Goal: Task Accomplishment & Management: Manage account settings

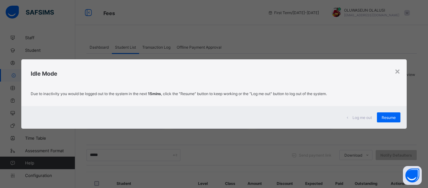
scroll to position [66, 0]
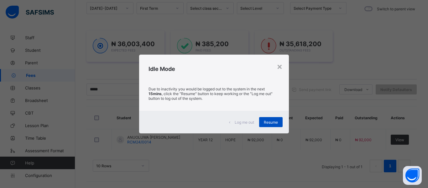
click at [274, 124] on span "Resume" at bounding box center [271, 122] width 14 height 5
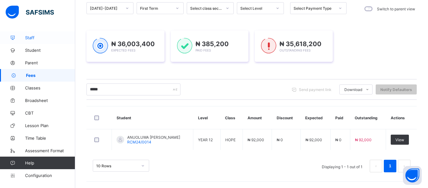
click at [24, 37] on icon at bounding box center [12, 37] width 25 height 5
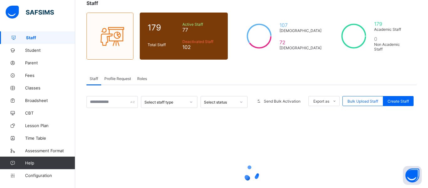
scroll to position [46, 0]
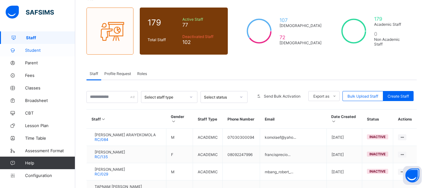
click at [38, 51] on span "Student" at bounding box center [50, 50] width 50 height 5
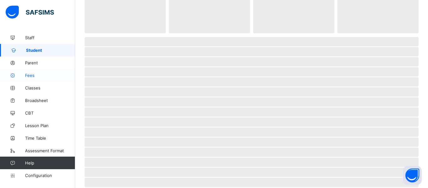
click at [33, 75] on span "Fees" at bounding box center [50, 75] width 50 height 5
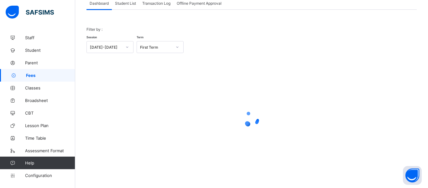
scroll to position [44, 0]
click at [208, 93] on div at bounding box center [252, 118] width 331 height 119
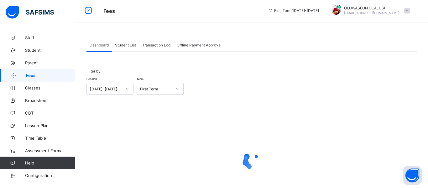
scroll to position [4, 0]
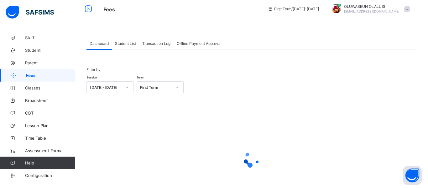
click at [120, 43] on span "Student List" at bounding box center [125, 43] width 21 height 5
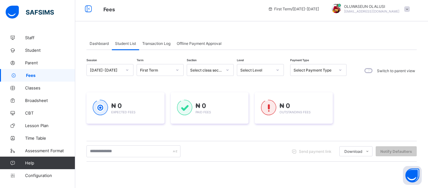
click at [156, 42] on span "Transaction Log" at bounding box center [156, 43] width 28 height 5
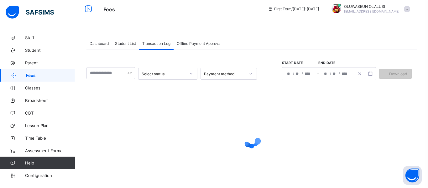
click at [88, 41] on div "Dashboard" at bounding box center [99, 43] width 25 height 13
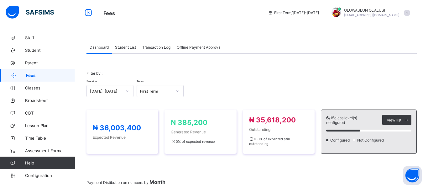
click at [127, 47] on span "Student List" at bounding box center [125, 47] width 21 height 5
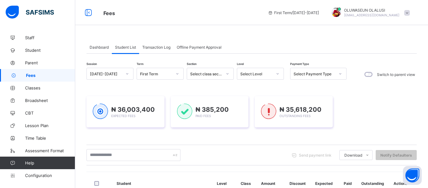
click at [151, 49] on span "Transaction Log" at bounding box center [156, 47] width 28 height 5
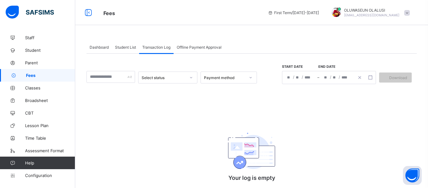
click at [199, 47] on span "Offline Payment Approval" at bounding box center [199, 47] width 45 height 5
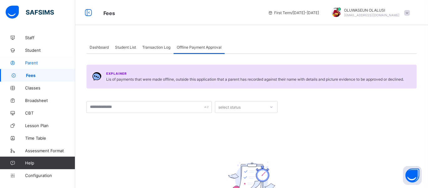
click at [27, 60] on span "Parent" at bounding box center [50, 62] width 50 height 5
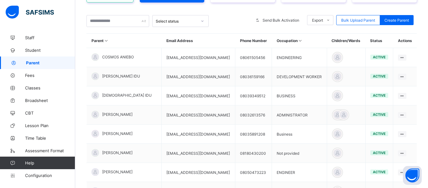
scroll to position [108, 0]
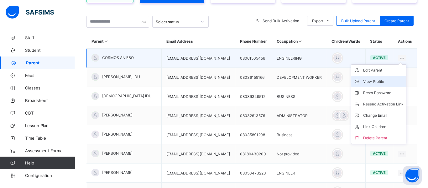
click at [384, 85] on div "View Profile" at bounding box center [383, 81] width 40 height 6
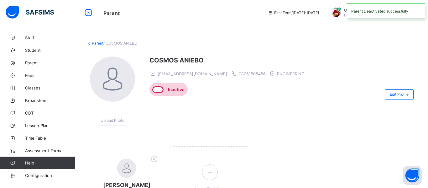
click at [96, 43] on link "Parent" at bounding box center [98, 43] width 12 height 5
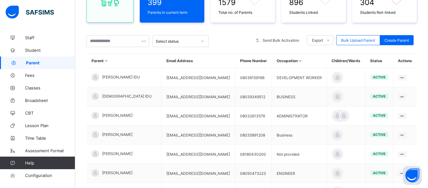
scroll to position [89, 0]
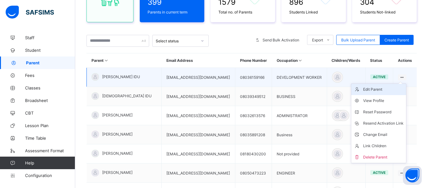
click at [388, 93] on div "Edit Parent" at bounding box center [383, 89] width 40 height 6
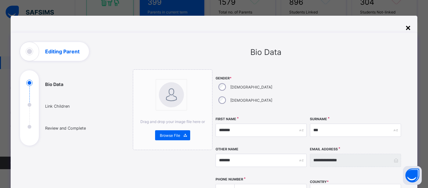
click at [406, 29] on div "×" at bounding box center [408, 27] width 6 height 11
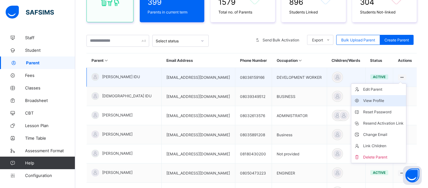
click at [384, 103] on div "View Profile" at bounding box center [383, 101] width 40 height 6
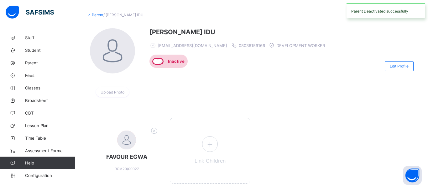
scroll to position [49, 0]
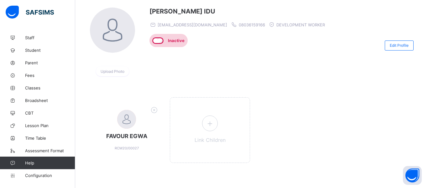
click at [162, 44] on div "Inactive" at bounding box center [168, 40] width 37 height 13
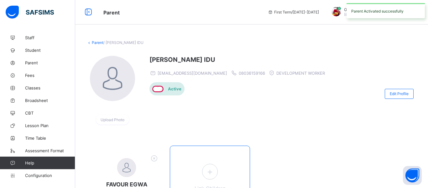
scroll to position [0, 0]
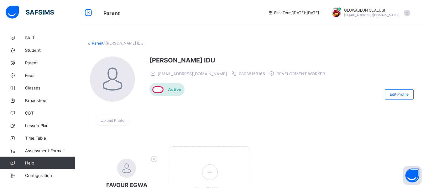
click at [93, 44] on link "Parent" at bounding box center [98, 43] width 12 height 5
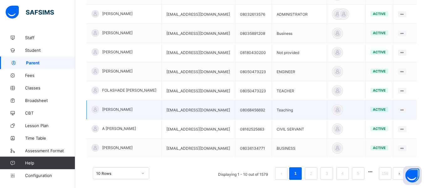
scroll to position [209, 0]
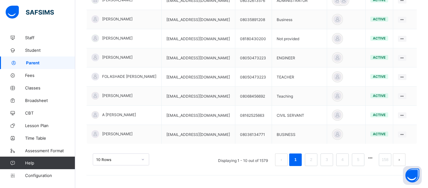
click at [143, 162] on div "10 Rows" at bounding box center [121, 159] width 56 height 12
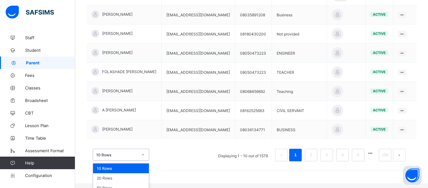
scroll to position [219, 0]
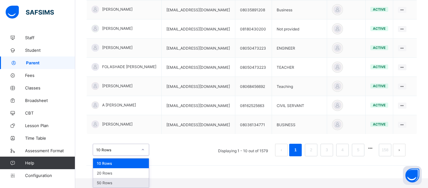
click at [123, 181] on div "50 Rows" at bounding box center [121, 183] width 56 height 10
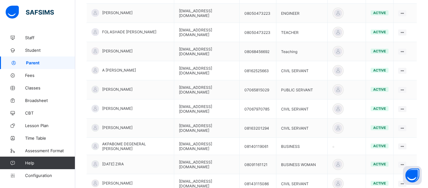
scroll to position [247, 0]
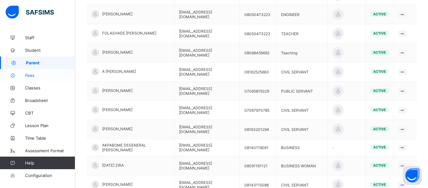
click at [28, 77] on span "Fees" at bounding box center [50, 75] width 50 height 5
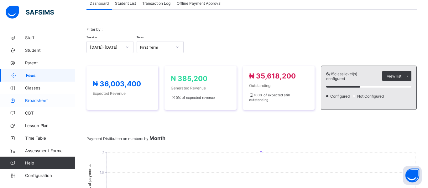
scroll to position [247, 0]
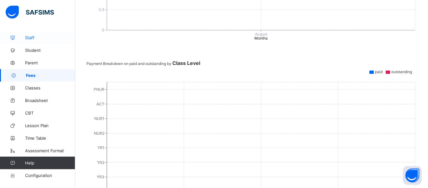
click at [33, 39] on span "Staff" at bounding box center [50, 37] width 50 height 5
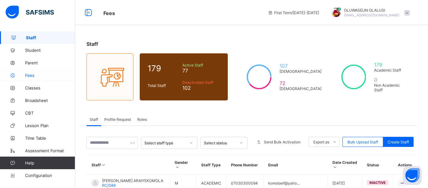
click at [33, 76] on span "Fees" at bounding box center [50, 75] width 50 height 5
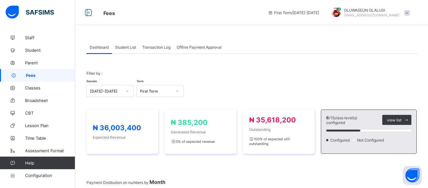
click at [125, 49] on span "Student List" at bounding box center [125, 47] width 21 height 5
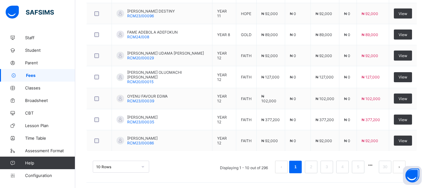
scroll to position [271, 0]
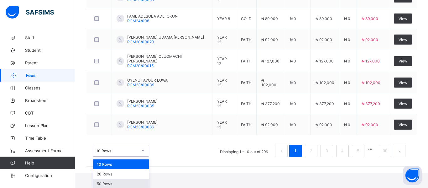
click at [119, 181] on div "50 Rows" at bounding box center [121, 184] width 56 height 10
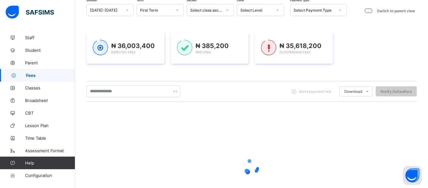
scroll to position [71, 0]
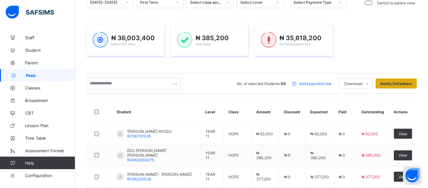
click at [399, 84] on span "Notify Defaulters" at bounding box center [397, 83] width 32 height 5
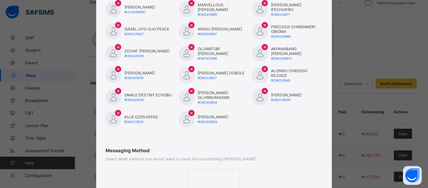
scroll to position [430, 0]
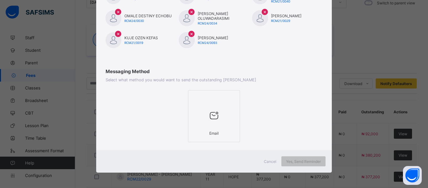
click at [209, 108] on div at bounding box center [214, 115] width 45 height 25
click at [306, 159] on span "Yes, Send Reminder" at bounding box center [303, 161] width 35 height 5
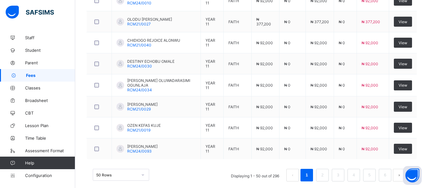
scroll to position [1098, 0]
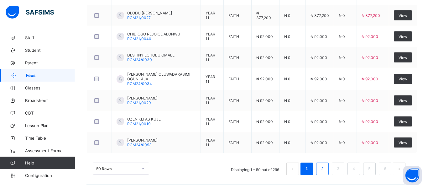
click at [322, 165] on link "2" at bounding box center [323, 169] width 6 height 8
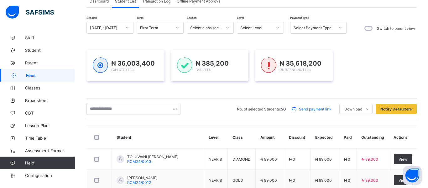
scroll to position [47, 0]
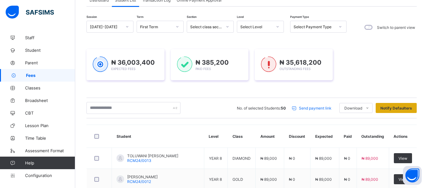
click at [402, 108] on span "Notify Defaulters" at bounding box center [397, 108] width 32 height 5
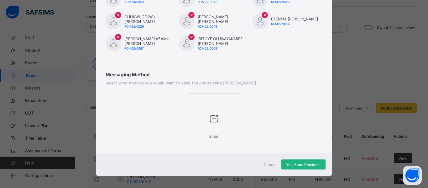
click at [312, 162] on span "Yes, Send Reminder" at bounding box center [303, 164] width 35 height 5
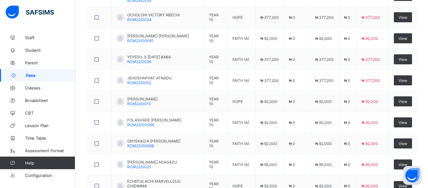
scroll to position [1097, 0]
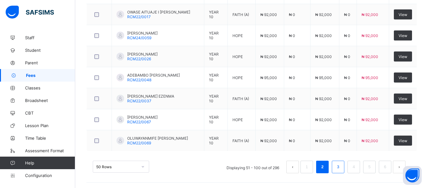
click at [336, 164] on link "3" at bounding box center [338, 167] width 6 height 8
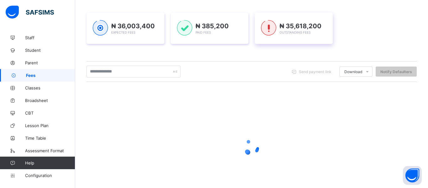
scroll to position [112, 0]
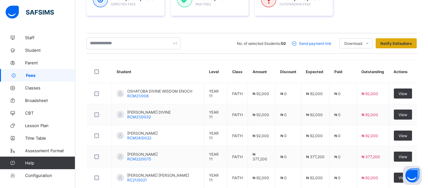
click at [404, 41] on span "Notify Defaulters" at bounding box center [397, 43] width 32 height 5
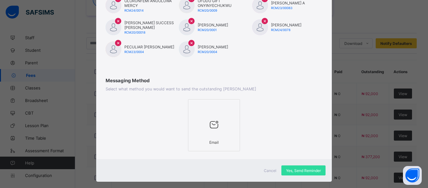
scroll to position [430, 0]
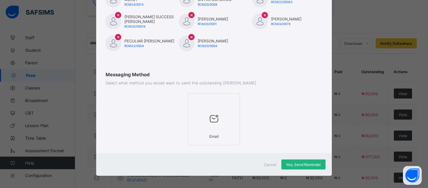
click at [311, 162] on span "Yes, Send Reminder" at bounding box center [303, 164] width 35 height 5
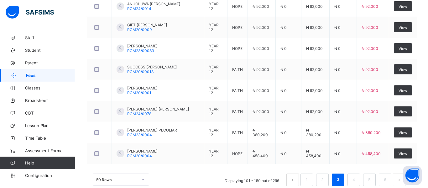
scroll to position [1095, 0]
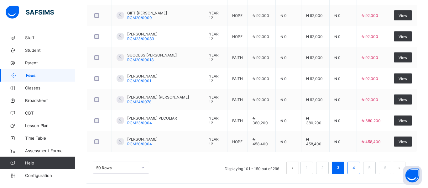
click at [352, 164] on link "4" at bounding box center [354, 168] width 6 height 8
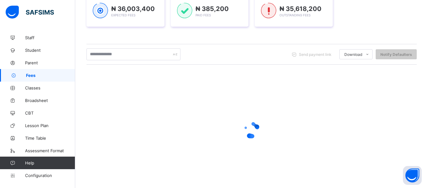
scroll to position [112, 0]
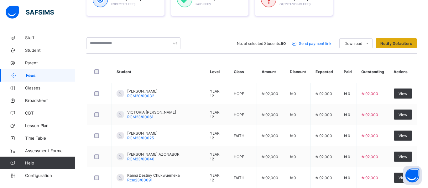
click at [402, 43] on span "Notify Defaulters" at bounding box center [397, 43] width 32 height 5
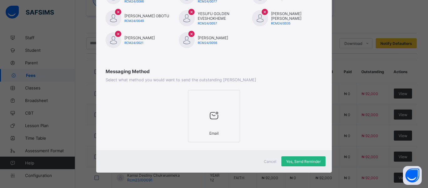
click at [311, 162] on span "Yes, Send Reminder" at bounding box center [303, 161] width 35 height 5
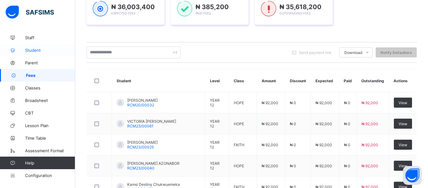
scroll to position [101, 0]
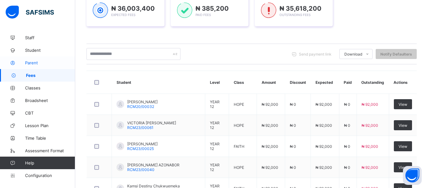
click at [35, 60] on span "Parent" at bounding box center [50, 62] width 50 height 5
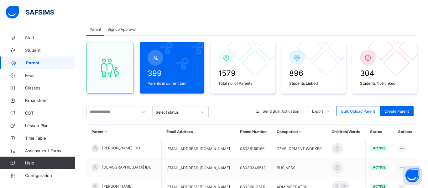
scroll to position [17, 0]
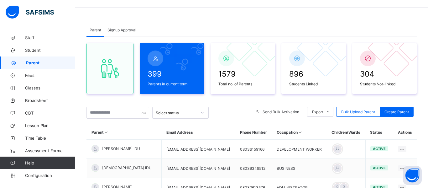
click at [117, 29] on span "Signup Approval" at bounding box center [122, 30] width 29 height 5
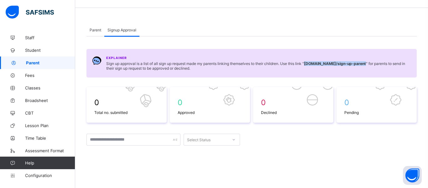
drag, startPoint x: 309, startPoint y: 64, endPoint x: 371, endPoint y: 64, distance: 62.1
click at [366, 64] on b "royal.safsims.com /sign-up-parent" at bounding box center [335, 63] width 62 height 5
click at [361, 63] on b "royal.safsims.com /sign-up-parent" at bounding box center [335, 63] width 62 height 5
drag, startPoint x: 308, startPoint y: 65, endPoint x: 372, endPoint y: 64, distance: 63.7
click at [372, 64] on span "Sign up approval is a list of all sign up request made my parents linking thems…" at bounding box center [258, 65] width 305 height 9
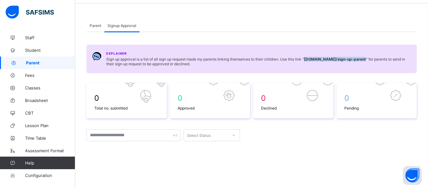
scroll to position [22, 0]
click at [87, 22] on div "Parent" at bounding box center [96, 25] width 18 height 13
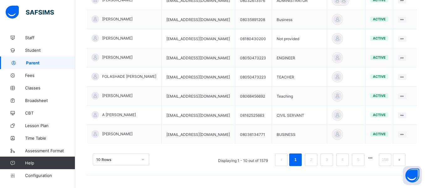
scroll to position [209, 0]
click at [35, 50] on span "Student" at bounding box center [50, 50] width 50 height 5
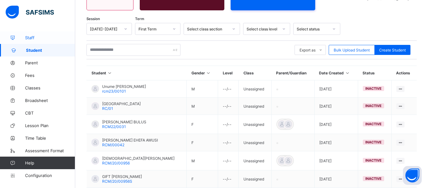
scroll to position [200, 0]
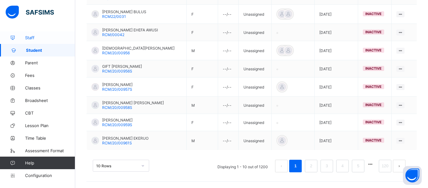
click at [33, 37] on span "Staff" at bounding box center [50, 37] width 50 height 5
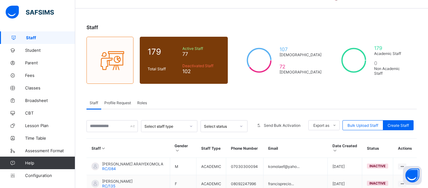
scroll to position [16, 0]
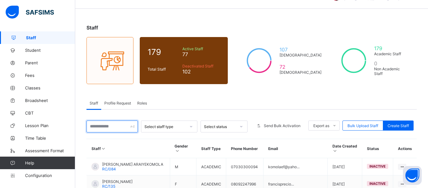
click at [98, 127] on input "text" at bounding box center [112, 126] width 51 height 12
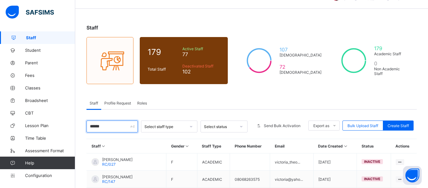
type input "*******"
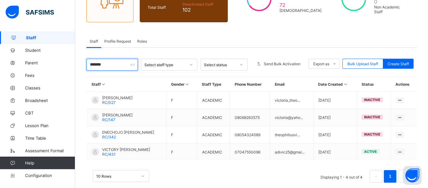
scroll to position [88, 0]
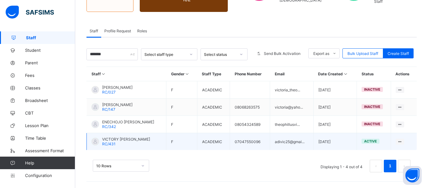
click at [101, 138] on div "VICTORY ADISHI EMMANUEL RC/431" at bounding box center [121, 141] width 59 height 9
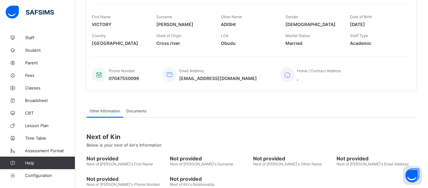
scroll to position [120, 0]
click at [131, 109] on span "Documents" at bounding box center [136, 110] width 20 height 5
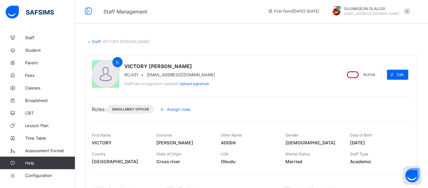
scroll to position [0, 0]
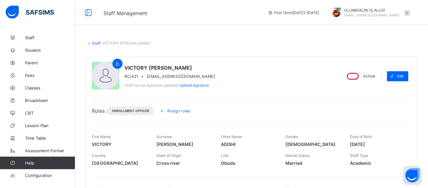
click at [89, 43] on icon at bounding box center [89, 43] width 5 height 5
click at [93, 44] on link "Staff" at bounding box center [96, 43] width 8 height 5
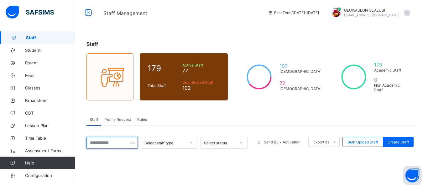
click at [114, 145] on input "text" at bounding box center [112, 143] width 51 height 12
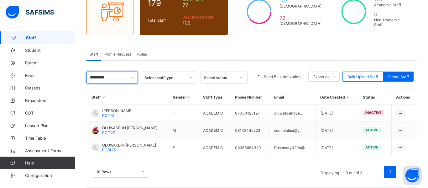
scroll to position [71, 0]
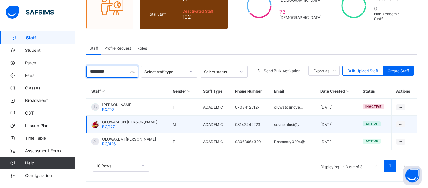
type input "*********"
click at [301, 126] on td "seunolalusi@y..." at bounding box center [293, 124] width 46 height 17
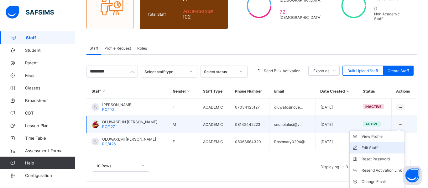
click at [377, 146] on div "Edit Staff" at bounding box center [382, 148] width 40 height 6
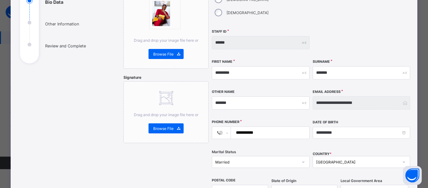
scroll to position [91, 0]
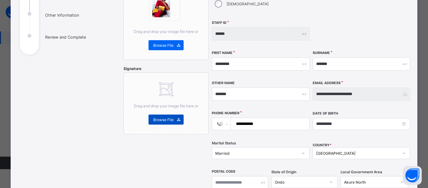
click at [153, 115] on div "Browse File" at bounding box center [166, 119] width 35 height 10
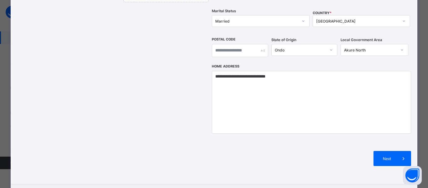
scroll to position [251, 0]
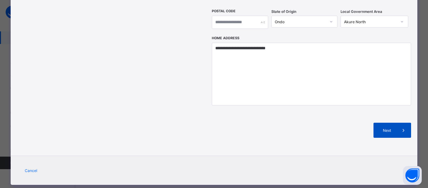
click at [396, 123] on span at bounding box center [403, 130] width 15 height 15
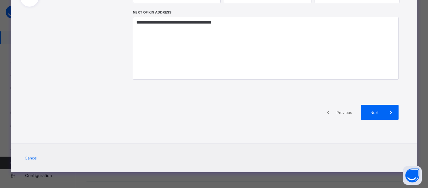
scroll to position [139, 0]
click at [391, 108] on span at bounding box center [391, 112] width 15 height 15
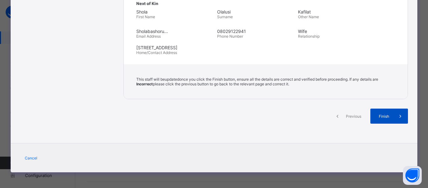
click at [389, 109] on div "Finish" at bounding box center [390, 115] width 38 height 15
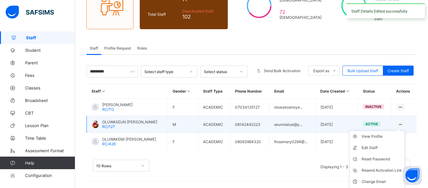
click at [404, 124] on div at bounding box center [401, 124] width 8 height 6
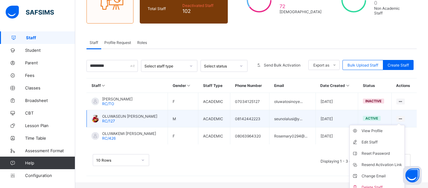
scroll to position [82, 0]
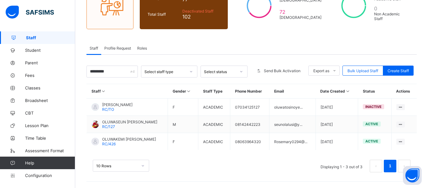
click at [191, 157] on div "10 Rows Displaying 1 - 3 out of 3 1" at bounding box center [252, 162] width 331 height 31
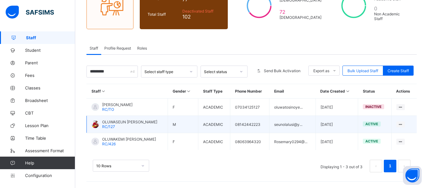
click at [152, 124] on span "OLUWASEUN SAMUEL OLALUSI" at bounding box center [129, 121] width 55 height 5
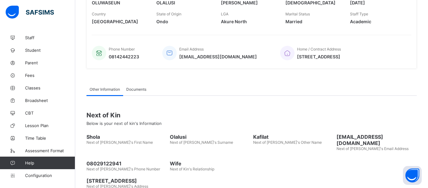
scroll to position [158, 0]
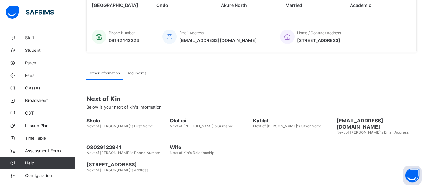
click at [133, 75] on div "Documents" at bounding box center [136, 72] width 26 height 13
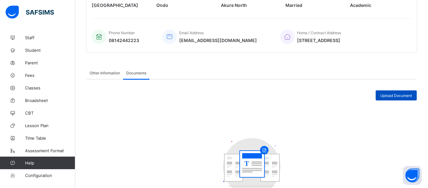
click at [405, 96] on span "Upload Document" at bounding box center [397, 95] width 32 height 5
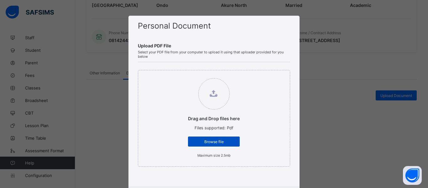
click at [215, 142] on span "Browse file" at bounding box center [214, 141] width 42 height 5
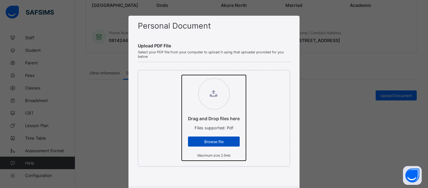
click at [182, 75] on input "Drag and Drop files here Files supported: Pdf Browse file Maximum size 2.5mb" at bounding box center [182, 75] width 0 height 0
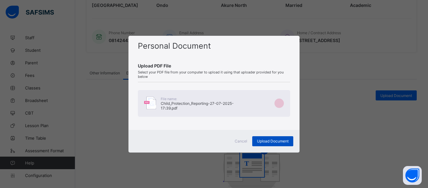
click at [276, 143] on div "Upload Document" at bounding box center [272, 141] width 41 height 10
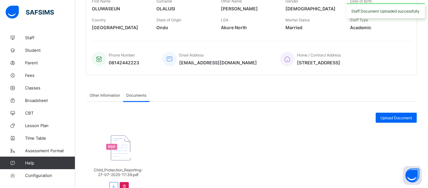
scroll to position [134, 0]
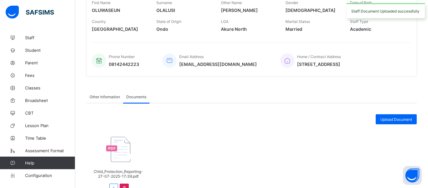
click at [99, 103] on div "Other Information" at bounding box center [105, 96] width 37 height 13
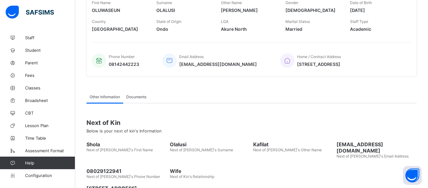
click at [145, 93] on div "Documents" at bounding box center [136, 96] width 26 height 13
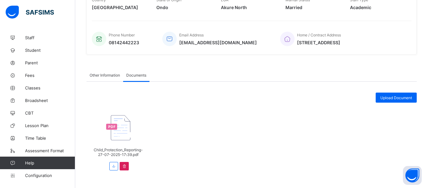
scroll to position [165, 0]
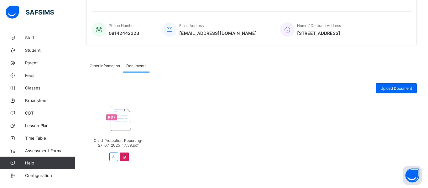
click at [126, 119] on img at bounding box center [118, 118] width 51 height 25
click at [118, 119] on img at bounding box center [118, 118] width 51 height 25
click at [122, 118] on img at bounding box center [118, 118] width 51 height 25
click at [114, 120] on img at bounding box center [118, 118] width 51 height 25
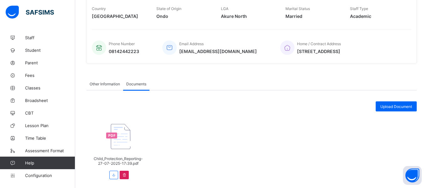
scroll to position [146, 0]
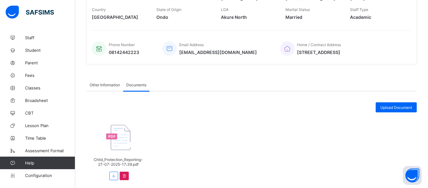
click at [127, 142] on img at bounding box center [118, 137] width 51 height 25
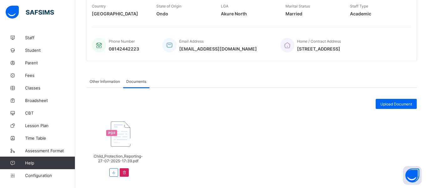
scroll to position [165, 0]
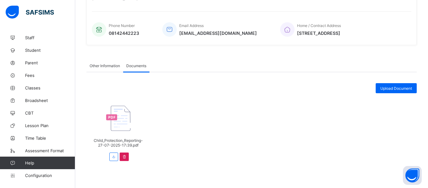
click at [120, 127] on img at bounding box center [118, 118] width 51 height 25
click at [118, 121] on img at bounding box center [118, 118] width 51 height 25
click at [123, 158] on icon at bounding box center [124, 156] width 5 height 5
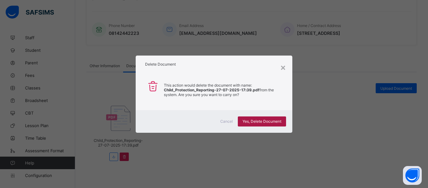
click at [268, 124] on div "Yes, Delete Document" at bounding box center [262, 121] width 48 height 10
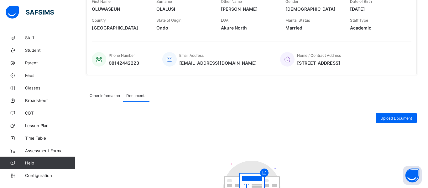
scroll to position [135, 0]
click at [42, 36] on span "Staff" at bounding box center [50, 37] width 50 height 5
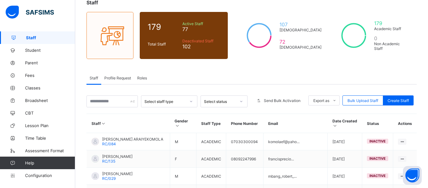
scroll to position [53, 0]
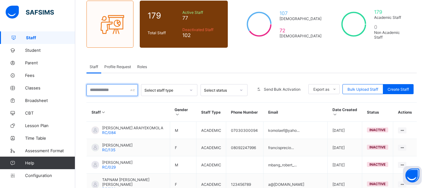
click at [111, 92] on input "text" at bounding box center [112, 90] width 51 height 12
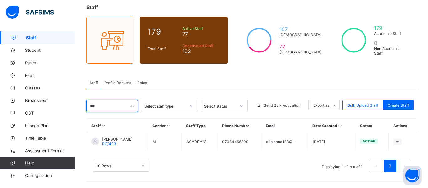
scroll to position [37, 0]
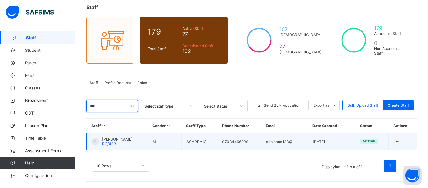
type input "***"
click at [223, 143] on td "07034466800" at bounding box center [240, 141] width 44 height 17
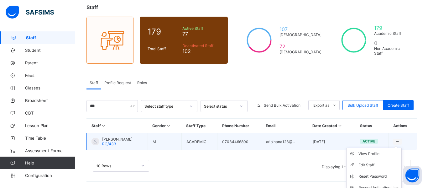
click at [401, 140] on div at bounding box center [398, 142] width 8 height 6
click at [375, 165] on div "Edit Staff" at bounding box center [379, 165] width 40 height 6
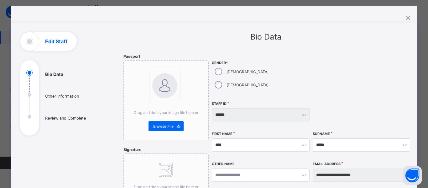
scroll to position [0, 0]
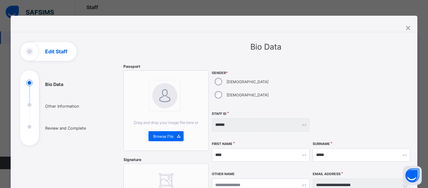
click at [407, 27] on div "×" at bounding box center [408, 27] width 6 height 11
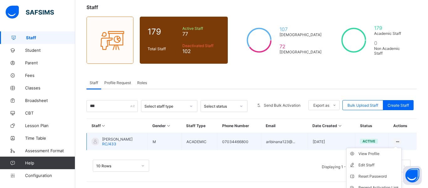
click at [397, 141] on icon at bounding box center [397, 141] width 5 height 5
click at [370, 163] on div "Edit Staff" at bounding box center [379, 165] width 40 height 6
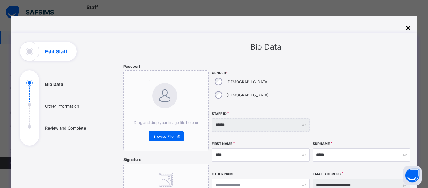
click at [408, 29] on div "×" at bounding box center [408, 27] width 6 height 11
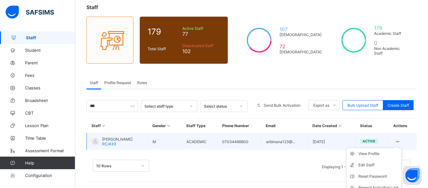
click at [398, 140] on icon at bounding box center [397, 141] width 5 height 5
click at [370, 151] on div "View Profile" at bounding box center [379, 154] width 40 height 6
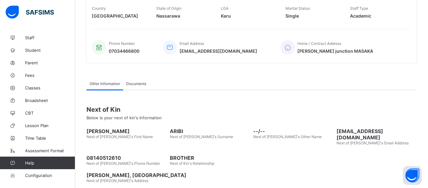
scroll to position [158, 0]
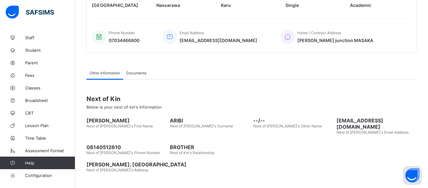
click at [130, 78] on div "Documents" at bounding box center [136, 72] width 26 height 13
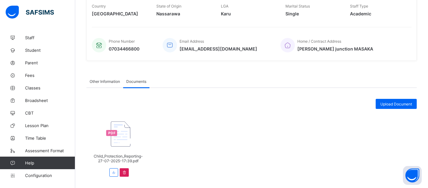
scroll to position [148, 0]
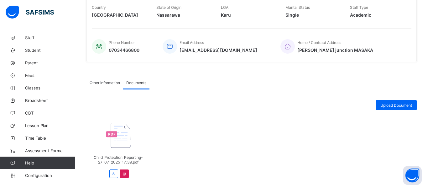
click at [120, 144] on img at bounding box center [118, 135] width 51 height 25
click at [114, 136] on img at bounding box center [118, 135] width 51 height 25
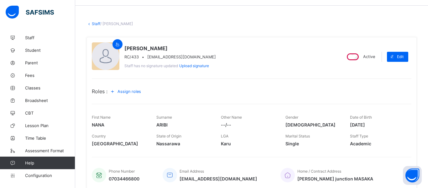
scroll to position [21, 0]
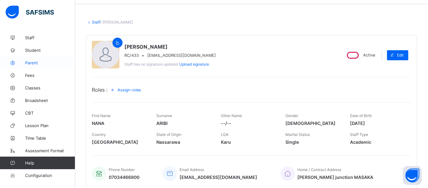
click at [32, 66] on link "Parent" at bounding box center [37, 62] width 75 height 13
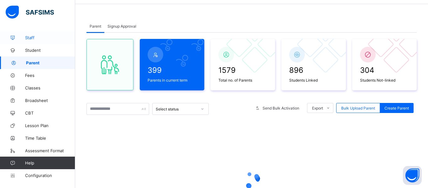
click at [37, 35] on span "Staff" at bounding box center [50, 37] width 50 height 5
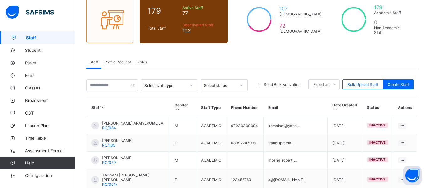
scroll to position [65, 0]
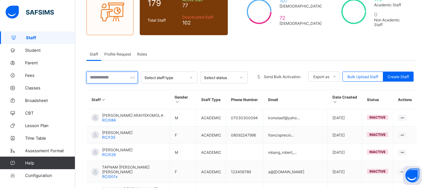
click at [114, 77] on input "text" at bounding box center [112, 77] width 51 height 12
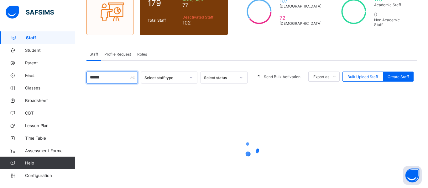
type input "*******"
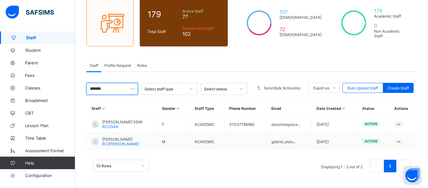
scroll to position [54, 0]
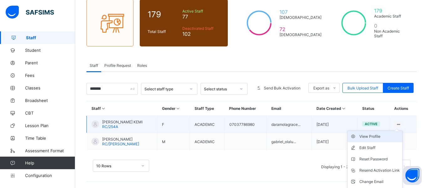
click at [402, 131] on li "View Profile" at bounding box center [375, 136] width 55 height 11
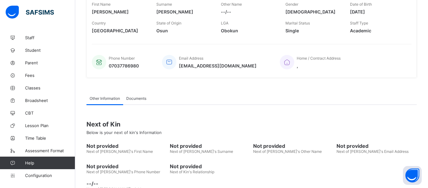
scroll to position [140, 0]
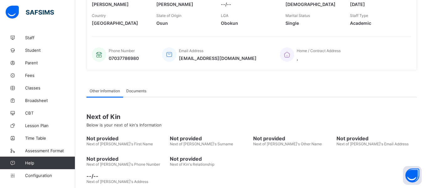
click at [133, 96] on div "Documents" at bounding box center [136, 90] width 26 height 13
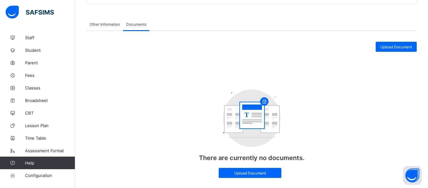
scroll to position [221, 0]
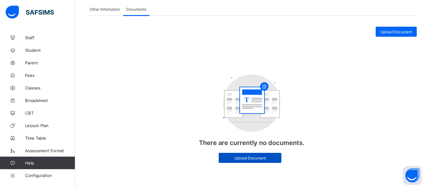
click at [260, 157] on span "Upload Document" at bounding box center [250, 158] width 53 height 5
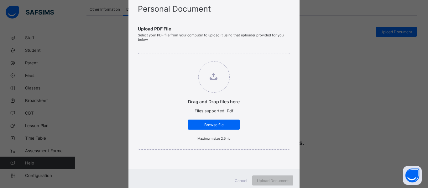
scroll to position [36, 0]
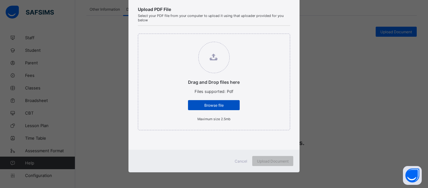
click at [215, 105] on span "Browse file" at bounding box center [214, 105] width 42 height 5
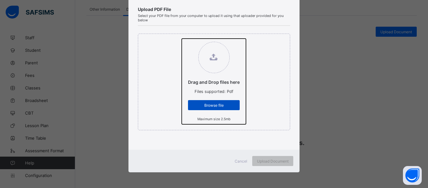
click at [182, 39] on input "Drag and Drop files here Files supported: Pdf Browse file Maximum size 2.5mb" at bounding box center [182, 39] width 0 height 0
type input "**********"
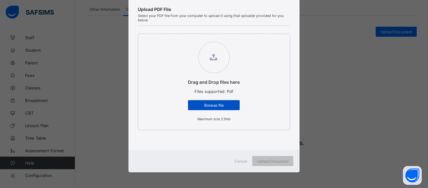
click at [213, 105] on span "Browse file" at bounding box center [214, 105] width 42 height 5
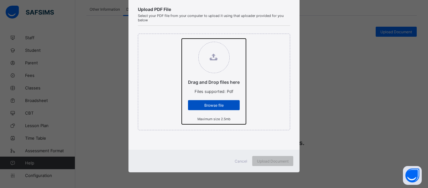
click at [182, 39] on input "Drag and Drop files here Files supported: Pdf Browse file Maximum size 2.5mb" at bounding box center [182, 39] width 0 height 0
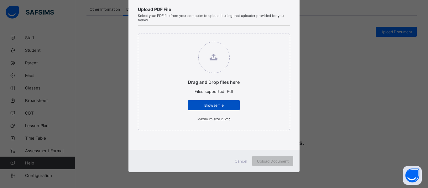
click at [216, 105] on span "Browse file" at bounding box center [214, 105] width 42 height 5
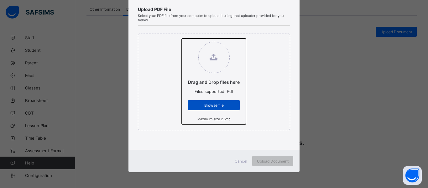
click at [182, 39] on input "Drag and Drop files here Files supported: Pdf Browse file Maximum size 2.5mb" at bounding box center [182, 39] width 0 height 0
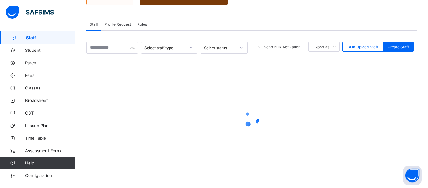
scroll to position [65, 0]
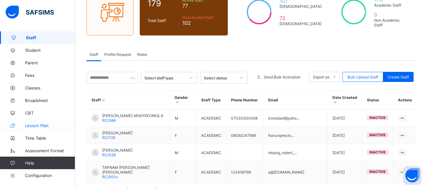
click at [39, 126] on span "Lesson Plan" at bounding box center [50, 125] width 50 height 5
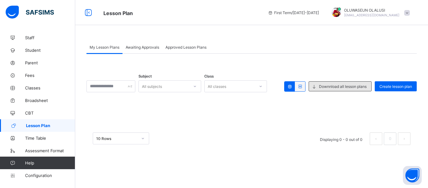
click at [350, 84] on span "Downnload all lesson plans" at bounding box center [343, 86] width 48 height 5
click at [318, 88] on span at bounding box center [314, 86] width 10 height 10
click at [315, 88] on icon at bounding box center [314, 86] width 7 height 6
click at [309, 88] on span at bounding box center [314, 86] width 10 height 10
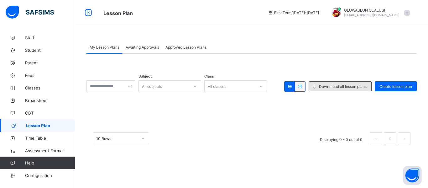
click at [320, 85] on span "Downnload all lesson plans" at bounding box center [343, 86] width 48 height 5
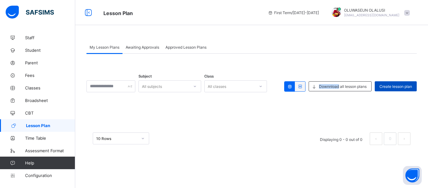
click at [402, 87] on span "Create lesson plan" at bounding box center [396, 86] width 33 height 5
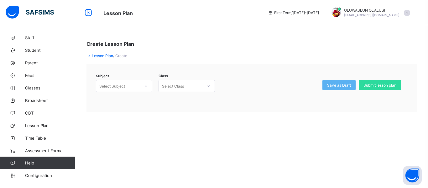
click at [144, 88] on icon at bounding box center [146, 86] width 4 height 6
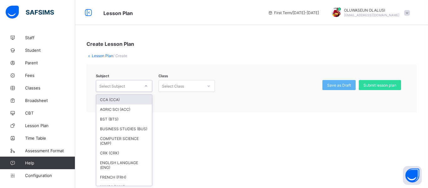
click at [130, 95] on div "CCA (CCA)" at bounding box center [124, 100] width 56 height 10
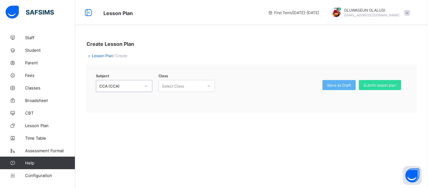
click at [207, 87] on icon at bounding box center [209, 86] width 4 height 6
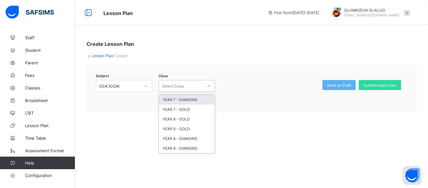
click at [189, 98] on div "YEAR 7 - DIAMOND" at bounding box center [187, 100] width 56 height 10
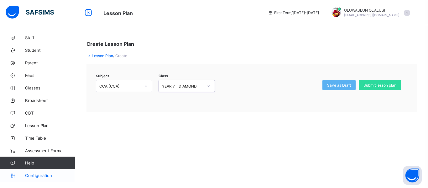
click at [43, 176] on span "Configuration" at bounding box center [50, 175] width 50 height 5
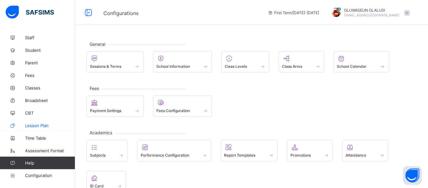
click at [31, 126] on span "Lesson Plan" at bounding box center [50, 125] width 50 height 5
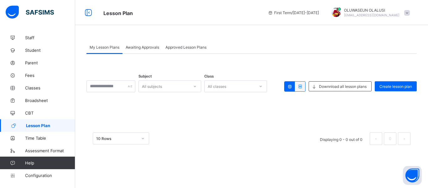
click at [300, 86] on icon at bounding box center [300, 86] width 5 height 5
click at [289, 87] on icon at bounding box center [289, 86] width 5 height 5
click at [144, 51] on div "Awaiting Approvals" at bounding box center [143, 47] width 40 height 13
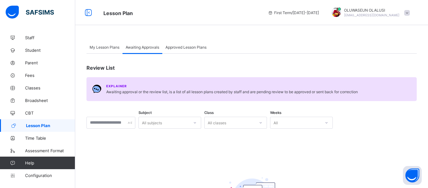
click at [173, 46] on span "Approved Lesson Plans" at bounding box center [186, 47] width 41 height 5
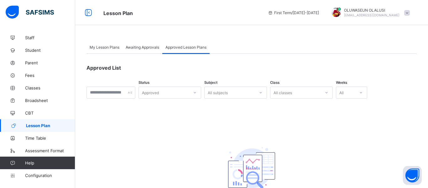
click at [101, 48] on span "My Lesson Plans" at bounding box center [105, 47] width 30 height 5
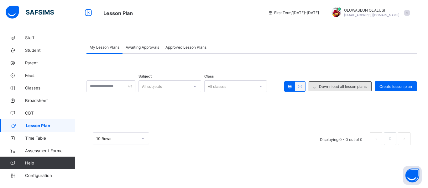
click at [320, 87] on span "Downnload all lesson plans" at bounding box center [343, 86] width 48 height 5
click at [38, 175] on span "Configuration" at bounding box center [50, 175] width 50 height 5
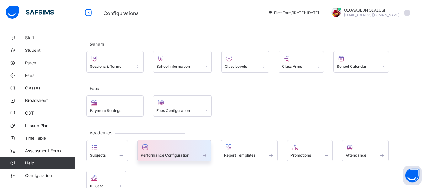
click at [168, 148] on div at bounding box center [174, 147] width 67 height 8
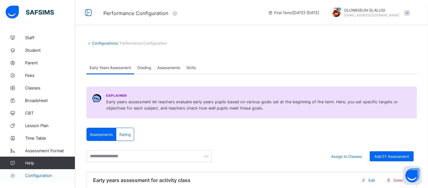
click at [39, 173] on span "Configuration" at bounding box center [50, 175] width 50 height 5
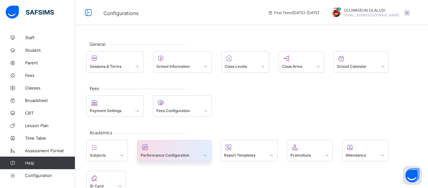
click at [183, 150] on div at bounding box center [174, 147] width 67 height 8
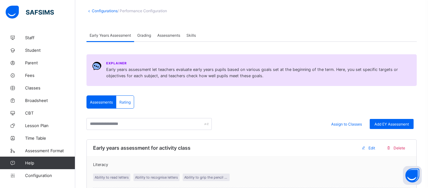
scroll to position [29, 0]
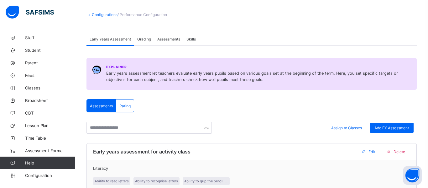
click at [142, 38] on span "Grading" at bounding box center [144, 39] width 14 height 5
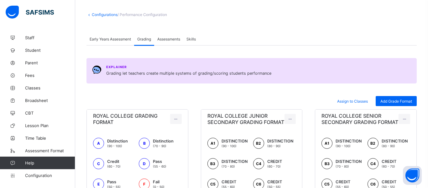
click at [163, 43] on div "Assessments" at bounding box center [168, 39] width 29 height 13
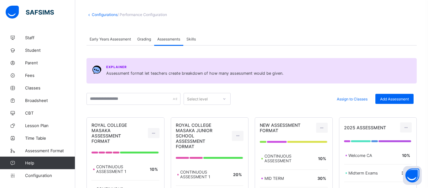
click at [193, 40] on span "Skills" at bounding box center [191, 39] width 9 height 5
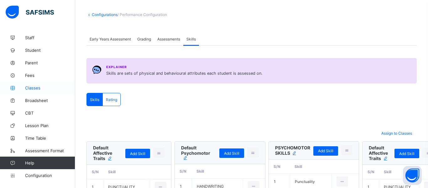
click at [33, 90] on span "Classes" at bounding box center [50, 87] width 50 height 5
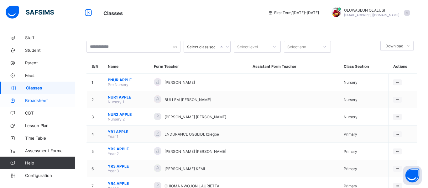
click at [36, 100] on span "Broadsheet" at bounding box center [50, 100] width 50 height 5
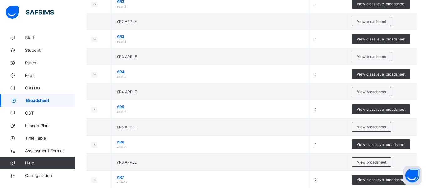
scroll to position [219, 0]
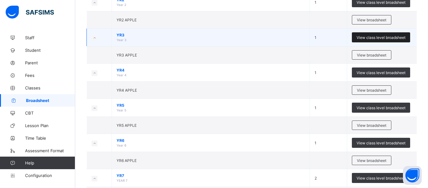
click at [382, 37] on span "View class level broadsheet" at bounding box center [381, 37] width 49 height 5
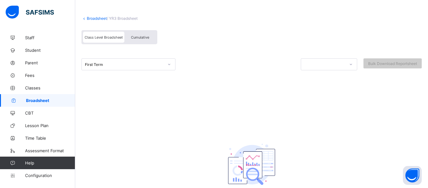
scroll to position [81, 0]
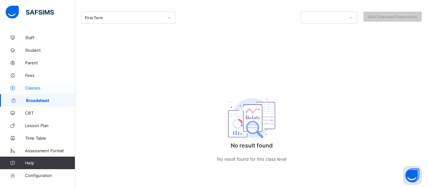
click at [39, 88] on span "Classes" at bounding box center [50, 87] width 50 height 5
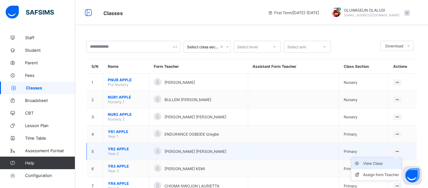
click at [387, 164] on div "View Class" at bounding box center [381, 163] width 36 height 6
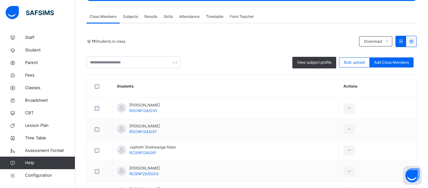
scroll to position [112, 0]
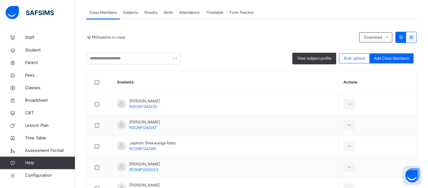
click at [330, 67] on div "11 Students in class Download Pdf Report Excel Report View subject profile Bulk…" at bounding box center [252, 188] width 331 height 312
click at [311, 56] on span "View subject profile" at bounding box center [314, 59] width 34 height 6
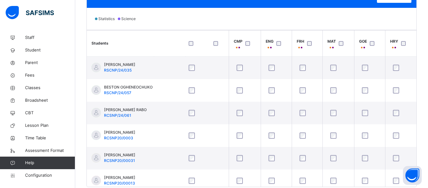
scroll to position [0, 28]
click at [338, 43] on div at bounding box center [343, 43] width 10 height 5
click at [370, 46] on div at bounding box center [373, 43] width 13 height 13
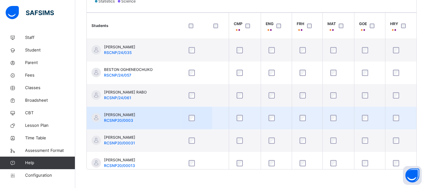
scroll to position [214, 0]
click at [191, 121] on div at bounding box center [197, 117] width 22 height 13
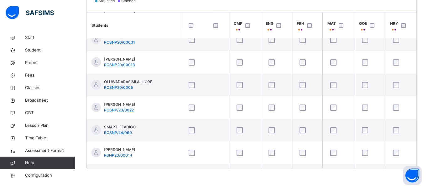
scroll to position [101, 29]
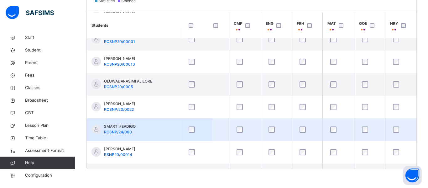
click at [192, 133] on div at bounding box center [197, 129] width 22 height 13
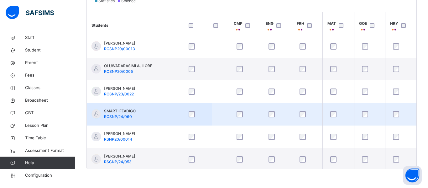
scroll to position [121, 29]
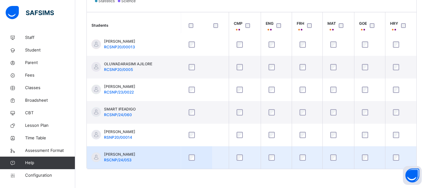
click at [195, 157] on div at bounding box center [197, 157] width 19 height 6
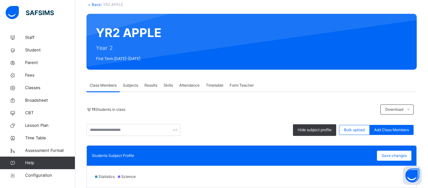
scroll to position [39, 0]
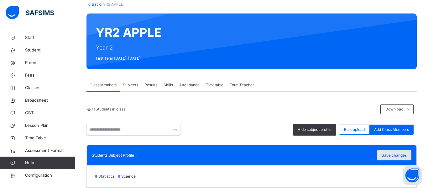
click at [394, 157] on span "Save changes" at bounding box center [394, 155] width 25 height 6
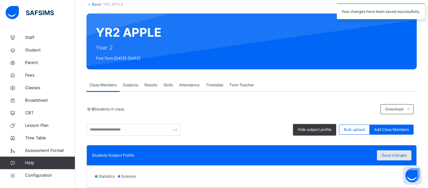
click at [394, 157] on span "Save changes" at bounding box center [394, 155] width 25 height 6
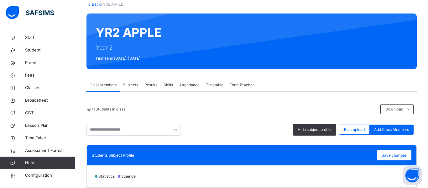
click at [129, 82] on span "Subjects" at bounding box center [130, 85] width 15 height 6
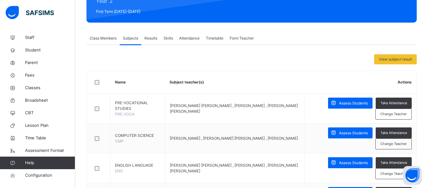
scroll to position [88, 0]
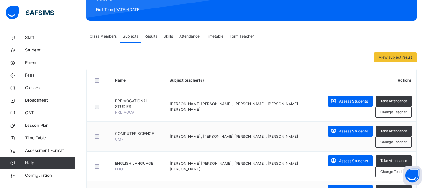
click at [156, 38] on span "Results" at bounding box center [151, 37] width 13 height 6
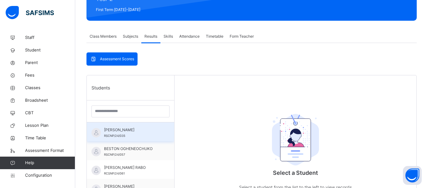
click at [118, 129] on span "BAHIJA RUFAI" at bounding box center [132, 130] width 56 height 6
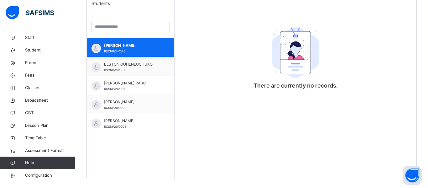
scroll to position [182, 0]
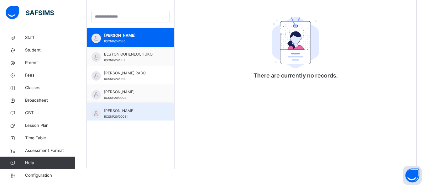
click at [134, 117] on div "OCHE OCHOCHE RCSNP20/00031" at bounding box center [132, 113] width 56 height 11
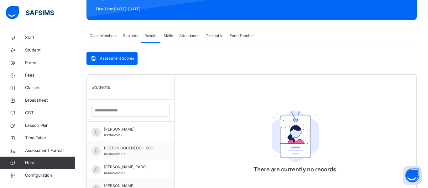
scroll to position [88, 0]
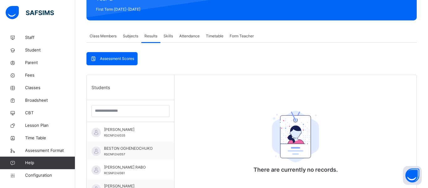
click at [101, 59] on span "Assessment Scores" at bounding box center [117, 59] width 34 height 6
click at [112, 60] on span "Assessment Scores" at bounding box center [117, 59] width 34 height 6
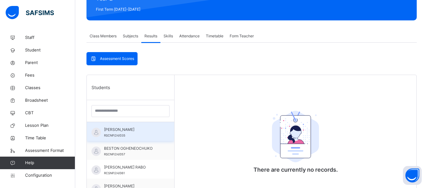
click at [126, 133] on div "BAHIJA RUFAI RSCNP/24/035" at bounding box center [132, 132] width 56 height 11
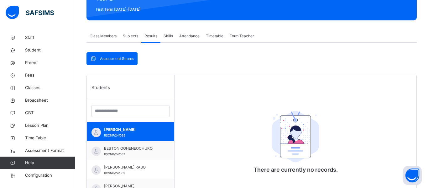
click at [117, 56] on span "Assessment Scores" at bounding box center [117, 59] width 34 height 6
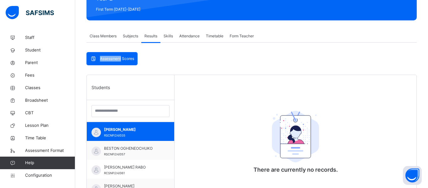
click at [117, 56] on span "Assessment Scores" at bounding box center [117, 59] width 34 height 6
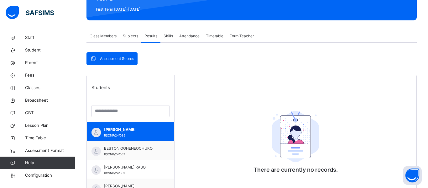
click at [168, 37] on span "Skills" at bounding box center [168, 36] width 9 height 6
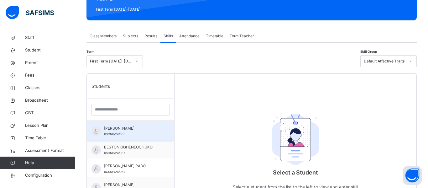
click at [130, 129] on span "BAHIJA RUFAI" at bounding box center [132, 128] width 56 height 6
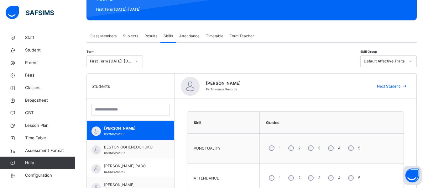
click at [197, 35] on span "Attendance" at bounding box center [189, 36] width 20 height 6
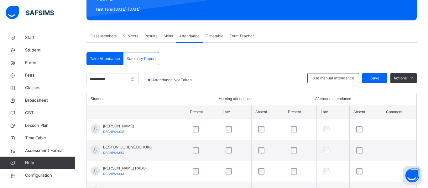
click at [218, 38] on span "Timetable" at bounding box center [215, 36] width 18 height 6
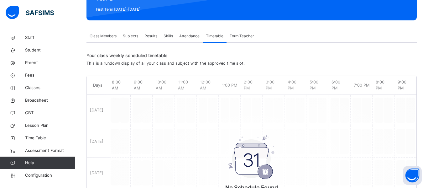
click at [237, 35] on span "Form Teacher" at bounding box center [242, 36] width 24 height 6
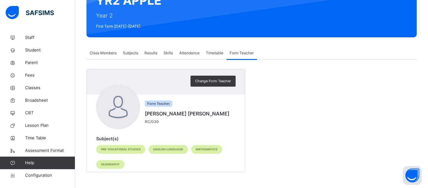
click at [103, 55] on span "Class Members" at bounding box center [103, 53] width 27 height 6
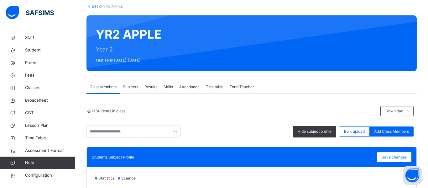
scroll to position [36, 0]
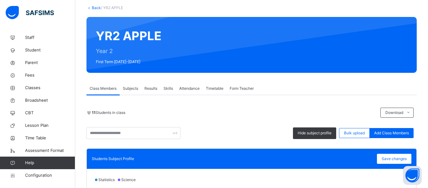
click at [130, 86] on span "Subjects" at bounding box center [130, 89] width 15 height 6
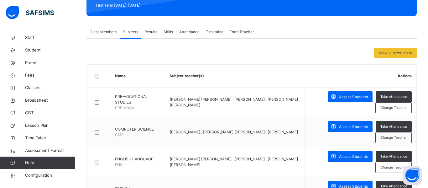
scroll to position [94, 0]
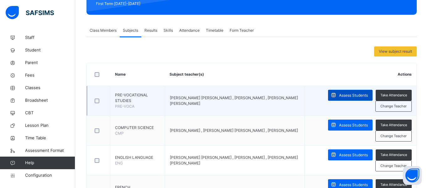
click at [348, 96] on span "Assess Students" at bounding box center [353, 96] width 29 height 6
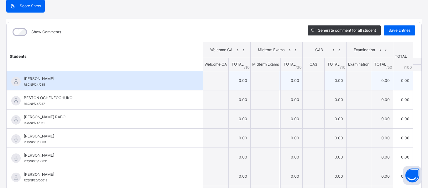
scroll to position [211, 0]
click at [238, 80] on td "0.00" at bounding box center [240, 80] width 22 height 19
click at [240, 80] on td "0.00" at bounding box center [240, 80] width 22 height 19
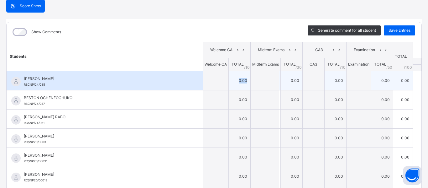
click at [292, 82] on td "0.00" at bounding box center [292, 80] width 22 height 19
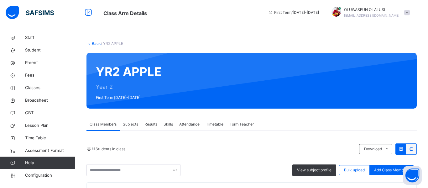
scroll to position [165, 0]
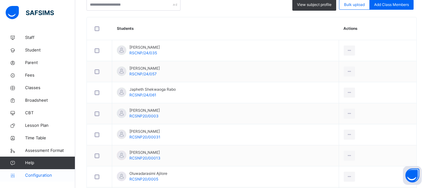
click at [47, 177] on span "Configuration" at bounding box center [50, 175] width 50 height 6
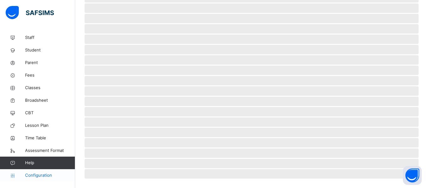
scroll to position [73, 0]
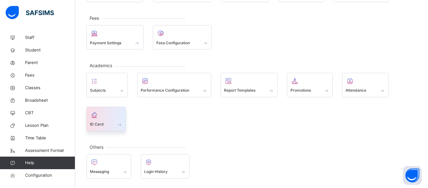
click at [109, 130] on div "ID Card" at bounding box center [107, 119] width 40 height 24
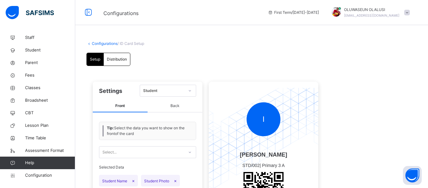
click at [89, 43] on icon at bounding box center [89, 43] width 5 height 5
click at [98, 43] on link "Configurations" at bounding box center [105, 43] width 26 height 5
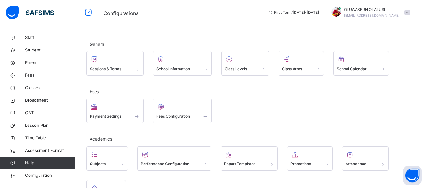
click at [252, 83] on div "General Sessions & Terms School Information Class Levels Class Arms School Cale…" at bounding box center [251, 146] width 353 height 230
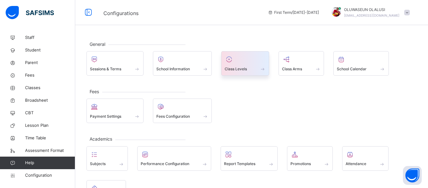
click at [239, 63] on div at bounding box center [245, 59] width 41 height 9
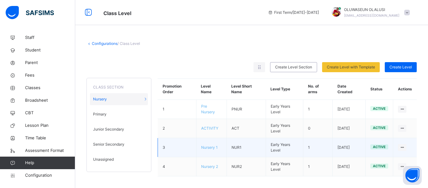
scroll to position [4, 0]
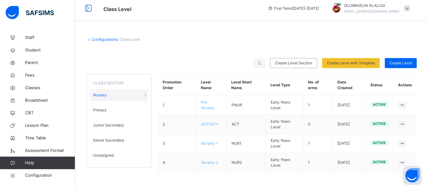
click at [95, 39] on link "Configurations" at bounding box center [105, 39] width 26 height 5
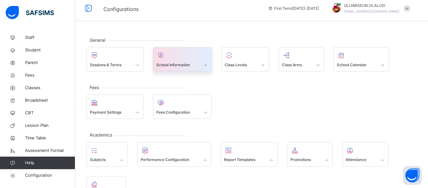
click at [179, 60] on span at bounding box center [182, 61] width 52 height 2
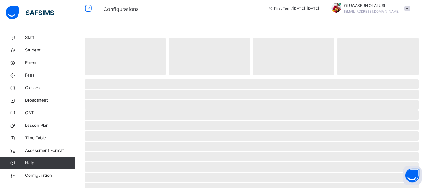
select select "**"
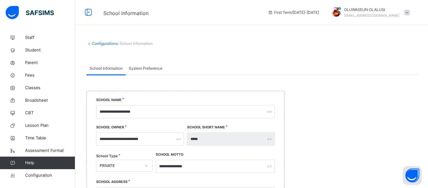
click at [93, 45] on link "Configurations" at bounding box center [105, 43] width 26 height 5
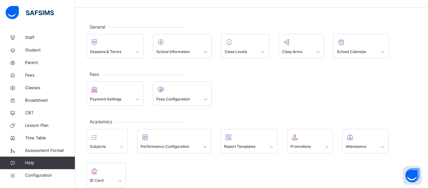
scroll to position [18, 0]
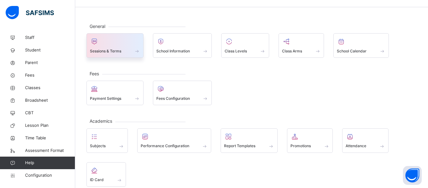
click at [124, 50] on div "Sessions & Terms" at bounding box center [115, 51] width 50 height 7
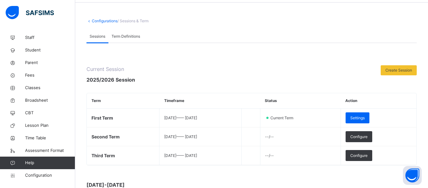
scroll to position [22, 0]
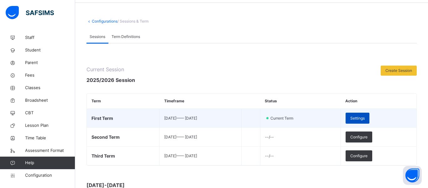
click at [365, 119] on span "Settings" at bounding box center [358, 118] width 14 height 6
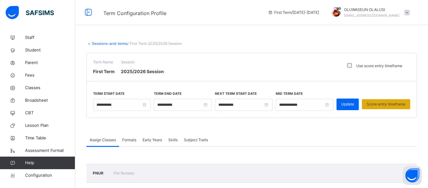
click at [392, 104] on span "Score entry timeframe" at bounding box center [386, 104] width 39 height 6
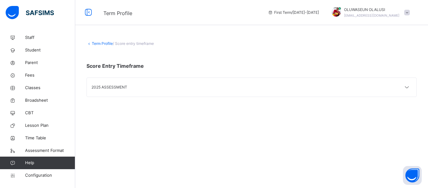
click at [127, 86] on div "2025 ASSESSMENT" at bounding box center [172, 87] width 160 height 6
click at [407, 89] on icon at bounding box center [408, 87] width 8 height 8
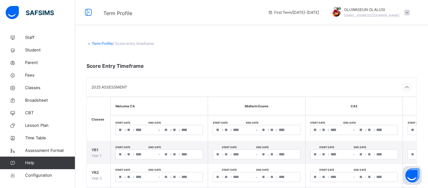
click at [407, 89] on icon at bounding box center [408, 87] width 8 height 8
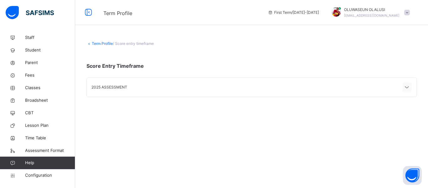
click at [407, 89] on icon at bounding box center [408, 87] width 8 height 8
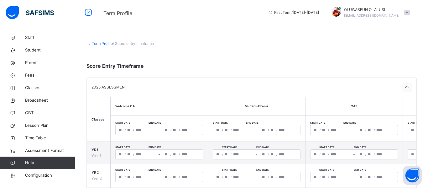
click at [407, 89] on icon at bounding box center [408, 87] width 8 height 8
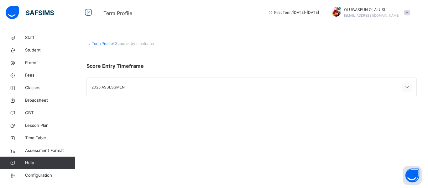
click at [407, 89] on icon at bounding box center [408, 87] width 8 height 8
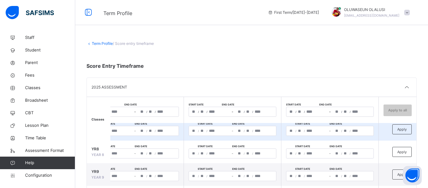
scroll to position [161, 124]
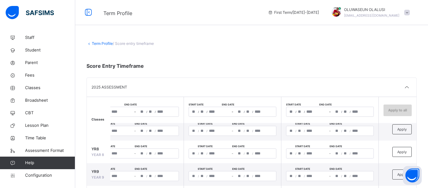
click at [398, 112] on span "Apply to all" at bounding box center [398, 109] width 19 height 5
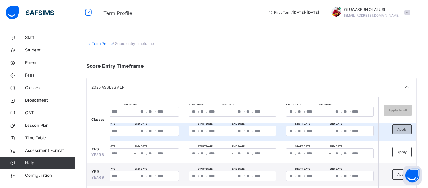
click at [400, 127] on span "Apply" at bounding box center [402, 129] width 9 height 5
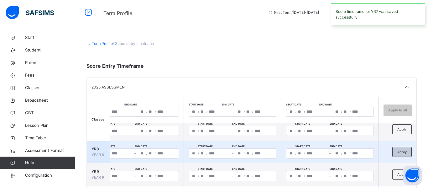
click at [399, 147] on div "Apply" at bounding box center [402, 152] width 19 height 10
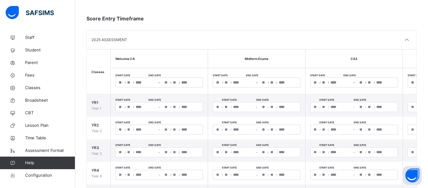
scroll to position [47, 0]
click at [408, 39] on icon at bounding box center [408, 40] width 8 height 8
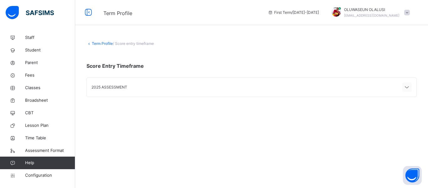
scroll to position [0, 0]
click at [408, 87] on icon at bounding box center [408, 87] width 8 height 8
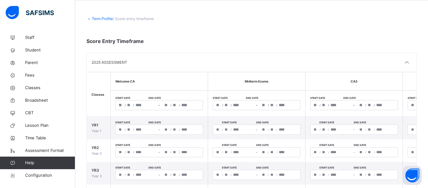
click at [98, 94] on span "Classes" at bounding box center [98, 95] width 13 height 4
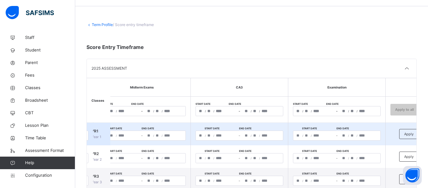
scroll to position [0, 124]
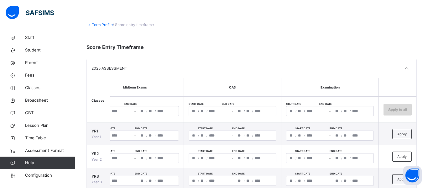
click at [396, 108] on span "Apply to all" at bounding box center [398, 109] width 19 height 5
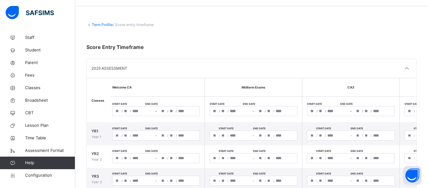
scroll to position [0, 0]
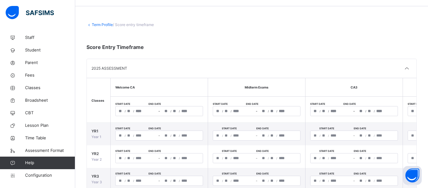
click at [101, 101] on span "Classes" at bounding box center [98, 100] width 13 height 4
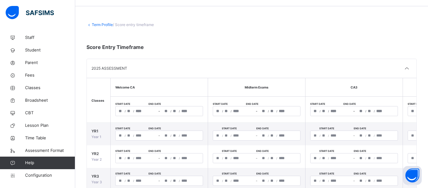
click at [98, 24] on link "Term Profile" at bounding box center [102, 24] width 21 height 5
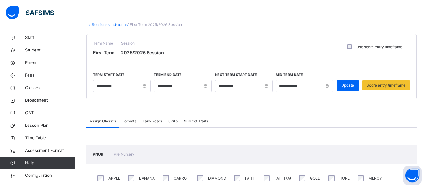
click at [129, 122] on span "Formats" at bounding box center [129, 121] width 14 height 6
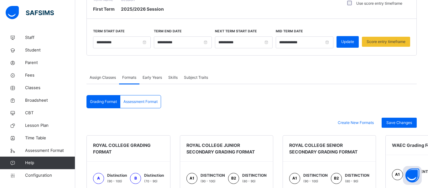
scroll to position [55, 0]
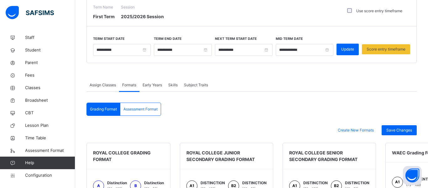
click at [149, 84] on span "Early Years" at bounding box center [152, 85] width 19 height 6
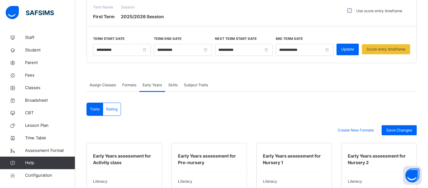
click at [181, 85] on div "Skills" at bounding box center [173, 85] width 16 height 13
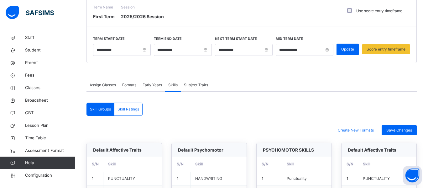
click at [100, 84] on span "Assign Classes" at bounding box center [103, 85] width 26 height 6
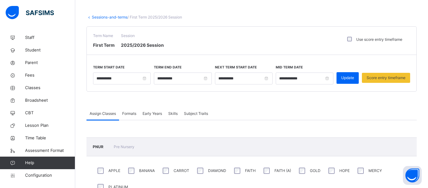
scroll to position [8, 0]
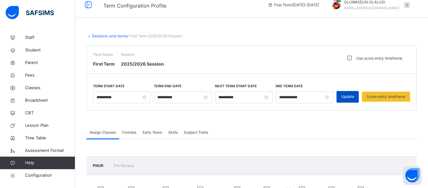
click at [352, 96] on span "Update" at bounding box center [347, 97] width 13 height 6
click at [365, 58] on label "Use score entry timeframe" at bounding box center [380, 59] width 46 height 6
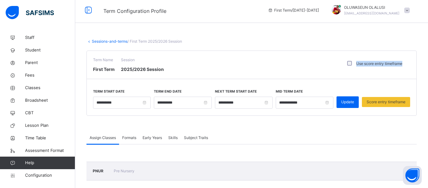
scroll to position [1, 0]
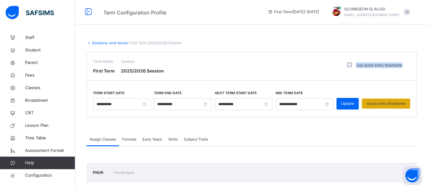
click at [378, 103] on span "Score entry timeframe" at bounding box center [386, 104] width 39 height 6
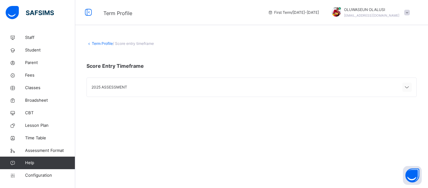
click at [403, 87] on div at bounding box center [407, 86] width 9 height 9
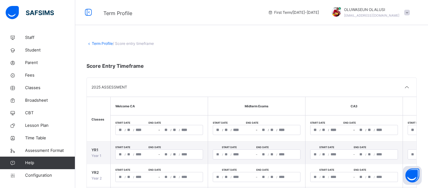
click at [121, 129] on div "/ / – / /" at bounding box center [159, 130] width 88 height 10
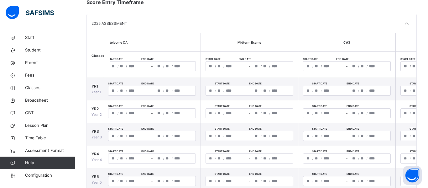
scroll to position [63, 0]
click at [114, 66] on input "number" at bounding box center [113, 66] width 5 height 9
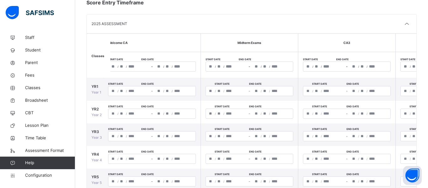
click at [114, 66] on input "number" at bounding box center [113, 66] width 5 height 9
click at [98, 56] on span "Classes" at bounding box center [98, 56] width 13 height 4
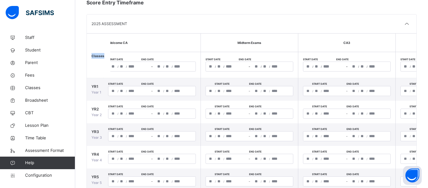
click at [98, 56] on span "Classes" at bounding box center [98, 56] width 13 height 4
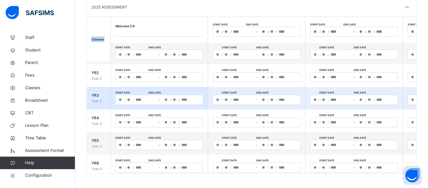
scroll to position [0, 0]
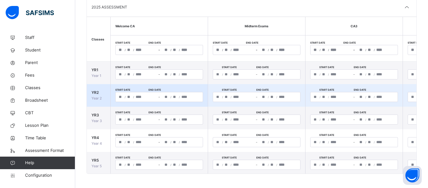
click at [130, 97] on div "**********" at bounding box center [159, 97] width 88 height 10
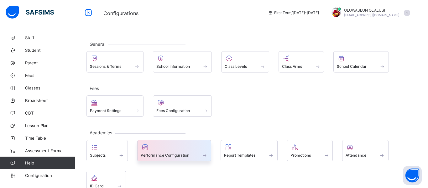
click at [199, 150] on div at bounding box center [174, 147] width 67 height 8
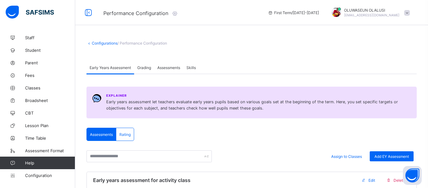
click at [92, 43] on link "Configurations" at bounding box center [105, 43] width 26 height 5
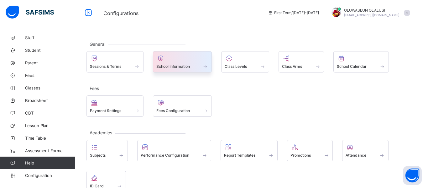
click at [200, 68] on div "School Information" at bounding box center [182, 66] width 52 height 5
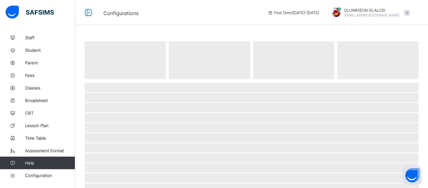
select select "**"
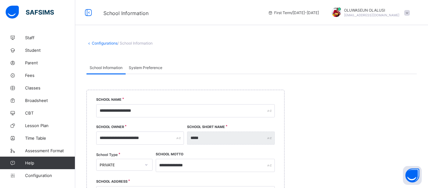
click at [111, 47] on div "Configurations / School Information" at bounding box center [251, 46] width 353 height 30
click at [109, 44] on link "Configurations" at bounding box center [105, 43] width 26 height 5
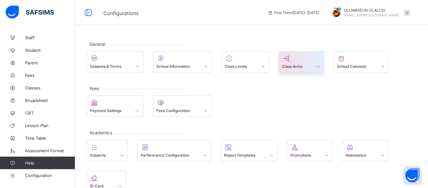
click at [303, 61] on div at bounding box center [301, 59] width 39 height 8
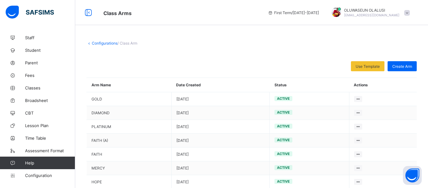
click at [96, 45] on link "Configurations" at bounding box center [105, 43] width 26 height 5
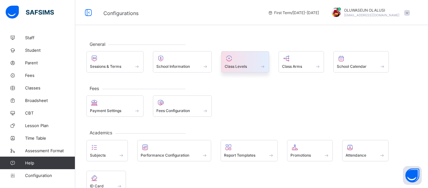
click at [237, 58] on div at bounding box center [245, 59] width 41 height 8
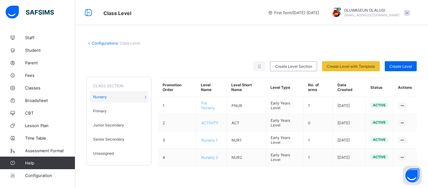
click at [98, 44] on link "Configurations" at bounding box center [105, 43] width 26 height 5
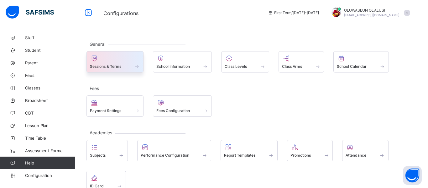
click at [106, 56] on div at bounding box center [115, 59] width 50 height 8
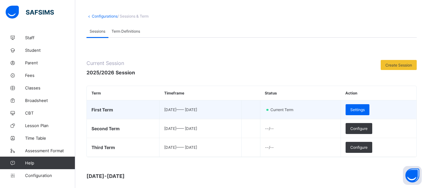
scroll to position [28, 0]
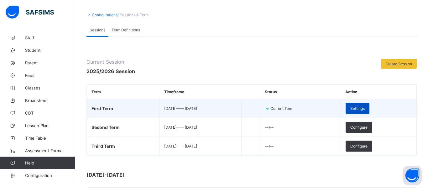
click at [365, 108] on span "Settings" at bounding box center [358, 108] width 14 height 5
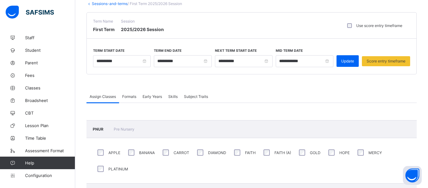
scroll to position [40, 0]
click at [130, 95] on span "Formats" at bounding box center [129, 96] width 14 height 5
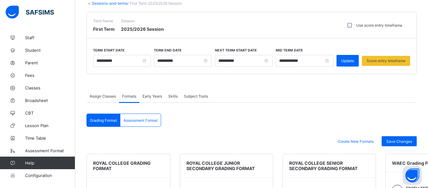
click at [150, 98] on div "Early Years" at bounding box center [153, 96] width 26 height 13
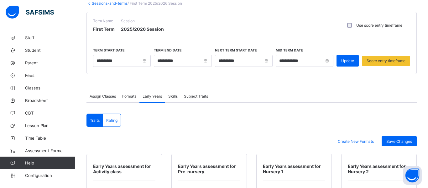
click at [114, 93] on div "Assign Classes" at bounding box center [103, 96] width 33 height 13
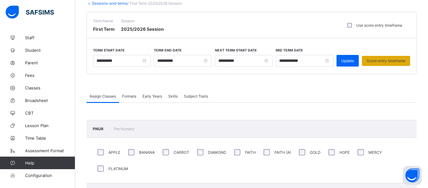
click at [394, 62] on span "Score entry timeframe" at bounding box center [386, 60] width 39 height 5
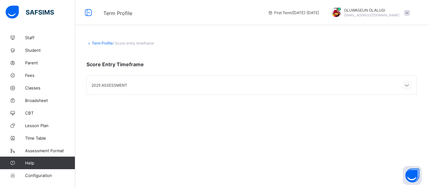
click at [404, 83] on icon at bounding box center [408, 85] width 8 height 6
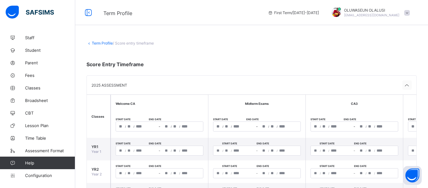
click at [407, 87] on icon at bounding box center [408, 85] width 8 height 6
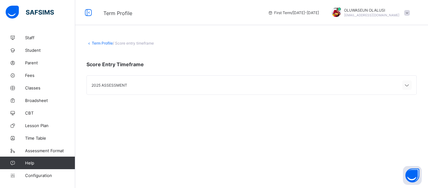
click at [407, 87] on icon at bounding box center [408, 85] width 8 height 6
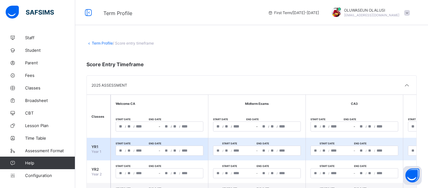
click at [130, 152] on div "**********" at bounding box center [160, 151] width 88 height 10
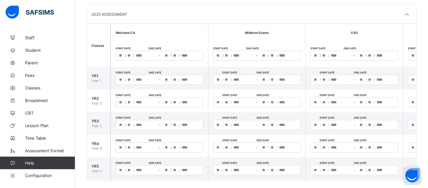
scroll to position [78, 0]
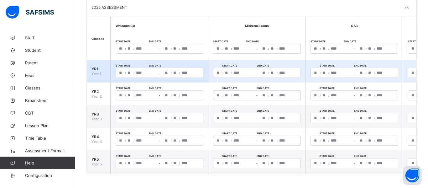
click at [132, 71] on input "*" at bounding box center [129, 72] width 5 height 9
click at [142, 72] on div "**********" at bounding box center [160, 73] width 88 height 10
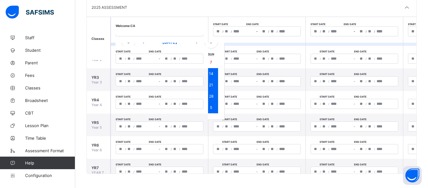
scroll to position [38, 0]
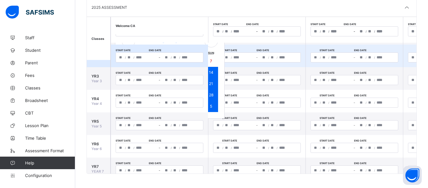
click at [123, 56] on div "**********" at bounding box center [160, 57] width 88 height 10
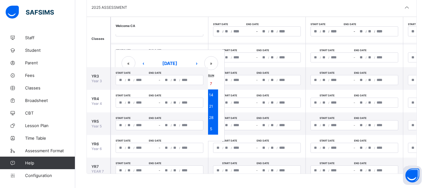
click at [104, 25] on th "Classes" at bounding box center [99, 38] width 24 height 43
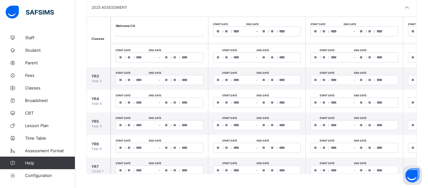
click at [101, 25] on th "Classes" at bounding box center [99, 38] width 24 height 43
click at [44, 88] on span "Classes" at bounding box center [50, 87] width 50 height 5
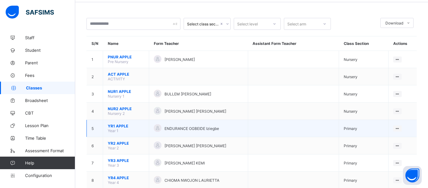
scroll to position [24, 0]
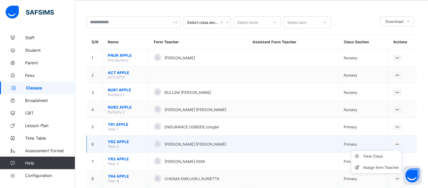
click at [397, 150] on ul "View Class Assign form Teacher" at bounding box center [376, 161] width 51 height 23
click at [386, 156] on div "View Class" at bounding box center [381, 156] width 36 height 6
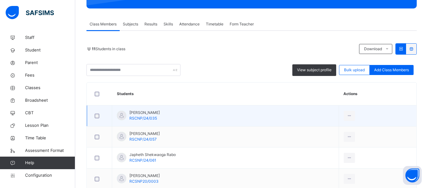
scroll to position [101, 0]
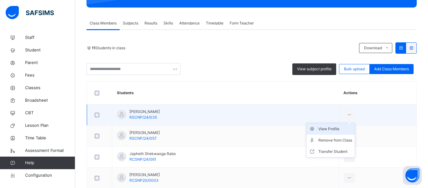
click at [339, 128] on div "View Profile" at bounding box center [336, 129] width 34 height 6
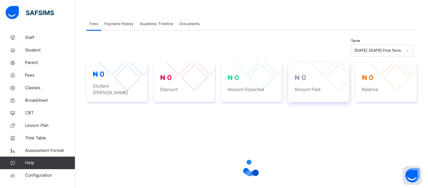
click at [314, 91] on div "₦ 0 Amount Paid" at bounding box center [318, 82] width 61 height 39
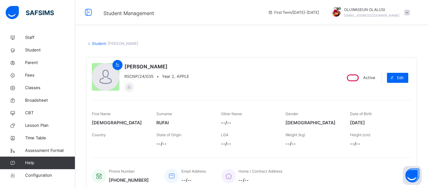
click at [94, 44] on link "Student" at bounding box center [99, 43] width 14 height 5
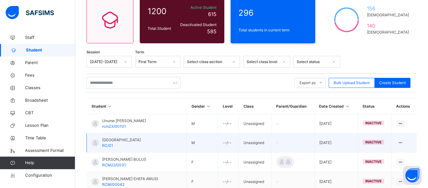
scroll to position [55, 0]
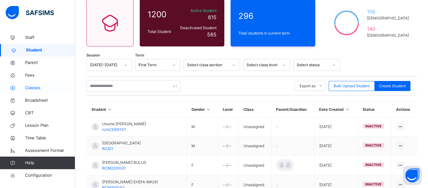
click at [36, 90] on span "Classes" at bounding box center [50, 88] width 50 height 6
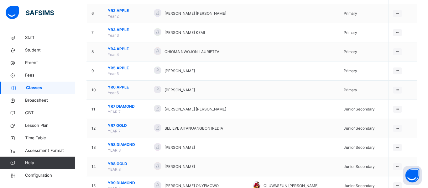
scroll to position [171, 0]
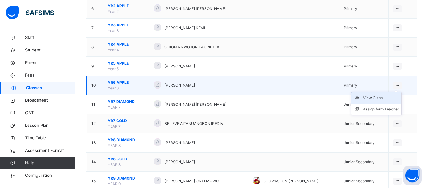
click at [389, 98] on div "View Class" at bounding box center [381, 98] width 36 height 6
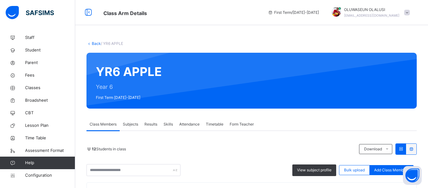
scroll to position [90, 0]
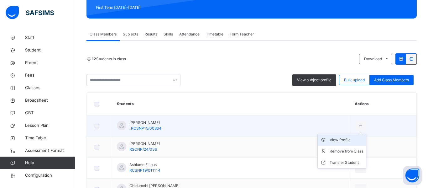
click at [341, 141] on div "View Profile" at bounding box center [347, 140] width 34 height 6
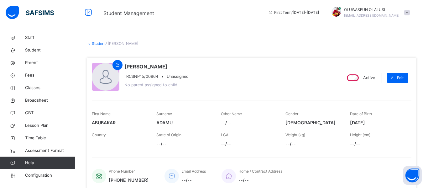
click at [94, 43] on link "Student" at bounding box center [99, 43] width 14 height 5
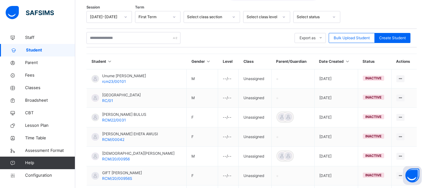
scroll to position [104, 0]
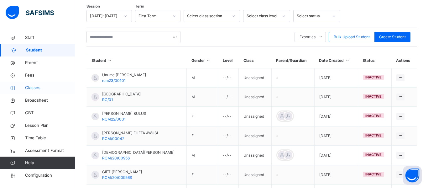
click at [31, 87] on span "Classes" at bounding box center [50, 88] width 50 height 6
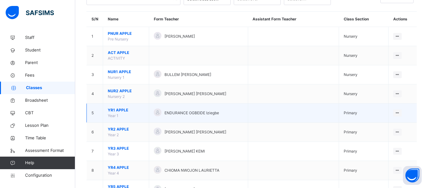
scroll to position [48, 0]
click at [156, 115] on div at bounding box center [158, 112] width 8 height 8
click at [165, 114] on span "ENDURANCE OGBEIDE Iziegbe" at bounding box center [192, 113] width 55 height 6
click at [205, 114] on span "ENDURANCE OGBEIDE Iziegbe" at bounding box center [192, 113] width 55 height 6
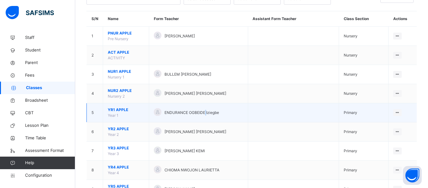
click at [393, 113] on td "View Class Assign form Teacher" at bounding box center [403, 112] width 28 height 19
click at [387, 124] on div "View Class" at bounding box center [381, 125] width 36 height 6
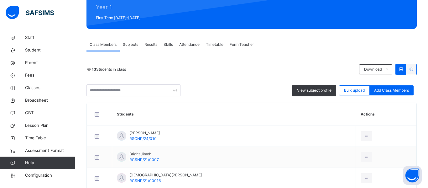
scroll to position [76, 0]
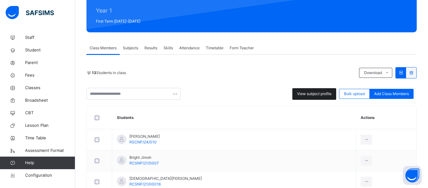
click at [311, 94] on span "View subject profile" at bounding box center [314, 94] width 34 height 6
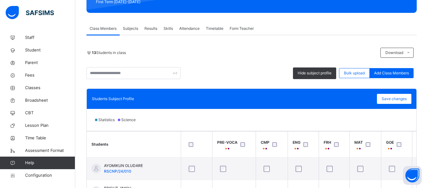
scroll to position [94, 0]
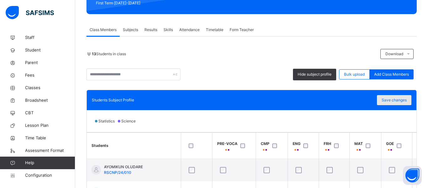
click at [394, 101] on span "Save changes" at bounding box center [394, 100] width 25 height 6
click at [132, 29] on span "Subjects" at bounding box center [130, 30] width 15 height 6
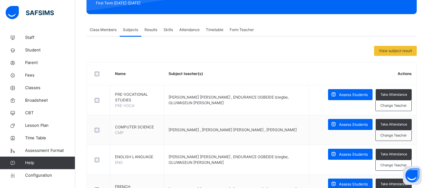
click at [152, 31] on span "Results" at bounding box center [151, 30] width 13 height 6
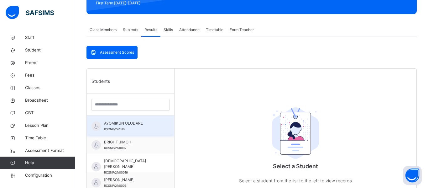
click at [122, 121] on span "AYOMIKUN OLUDARE" at bounding box center [132, 123] width 56 height 6
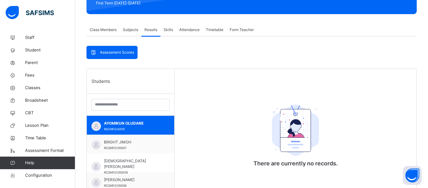
click at [108, 50] on span "Assessment Scores" at bounding box center [117, 53] width 34 height 6
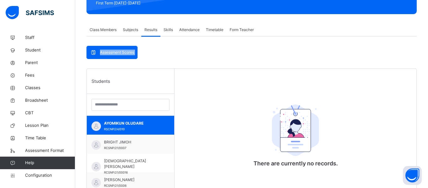
click at [108, 50] on span "Assessment Scores" at bounding box center [117, 53] width 34 height 6
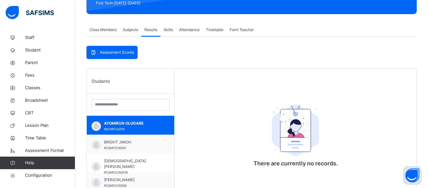
click at [108, 50] on span "Assessment Scores" at bounding box center [117, 53] width 34 height 6
click at [95, 28] on span "Class Members" at bounding box center [103, 30] width 27 height 6
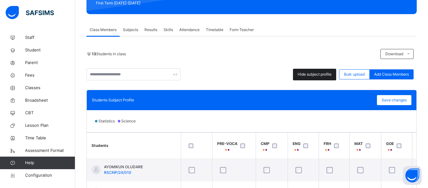
click at [311, 75] on span "Hide subject profile" at bounding box center [315, 74] width 34 height 6
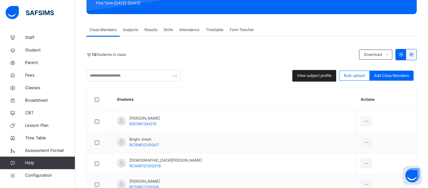
click at [311, 75] on span "View subject profile" at bounding box center [314, 76] width 34 height 6
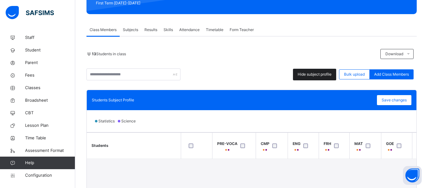
click at [311, 75] on span "Hide subject profile" at bounding box center [315, 74] width 34 height 6
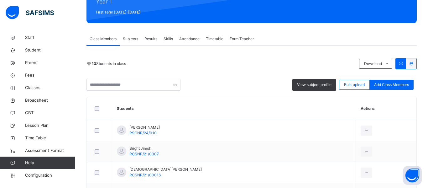
scroll to position [85, 0]
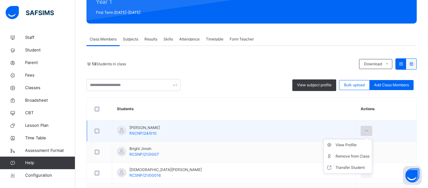
click at [361, 127] on div at bounding box center [367, 131] width 12 height 10
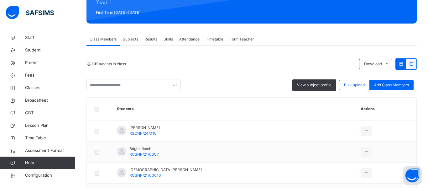
click at [128, 38] on span "Subjects" at bounding box center [130, 39] width 15 height 6
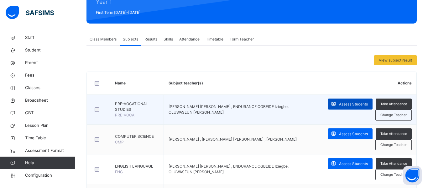
click at [354, 104] on span "Assess Students" at bounding box center [353, 104] width 29 height 6
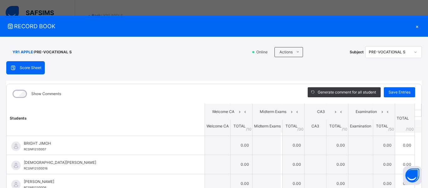
scroll to position [28, 0]
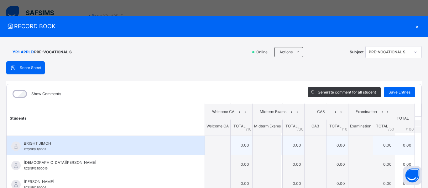
click at [293, 143] on td "0.00" at bounding box center [294, 144] width 22 height 19
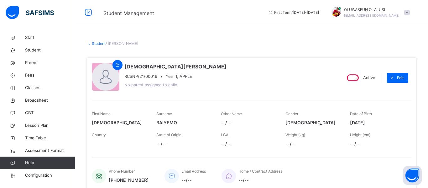
scroll to position [168, 0]
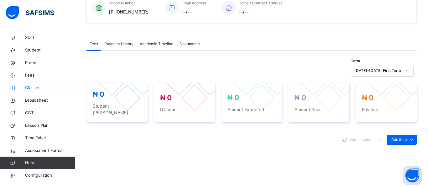
click at [35, 88] on span "Classes" at bounding box center [50, 88] width 50 height 6
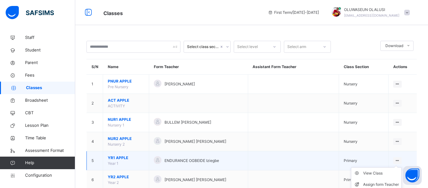
click at [398, 160] on icon at bounding box center [397, 160] width 5 height 5
click at [384, 174] on div "View Class" at bounding box center [381, 173] width 36 height 6
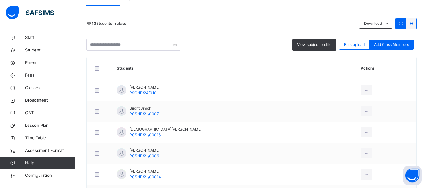
scroll to position [127, 0]
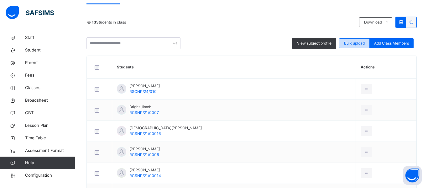
click at [353, 46] on div "Bulk upload" at bounding box center [354, 43] width 31 height 10
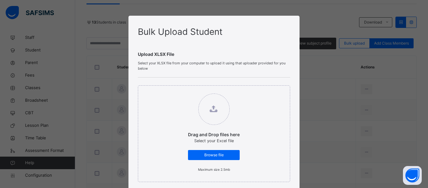
click at [294, 43] on div "Bulk Upload Student Upload XLSX File Select your XLSX file from your computer t…" at bounding box center [214, 175] width 171 height 318
click at [336, 80] on div "Bulk Upload Student Upload XLSX File Select your XLSX file from your computer t…" at bounding box center [214, 94] width 428 height 188
click at [285, 19] on div "Bulk Upload Student Upload XLSX File Select your XLSX file from your computer t…" at bounding box center [214, 175] width 171 height 318
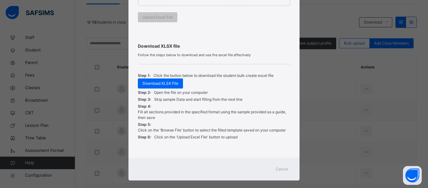
scroll to position [176, 0]
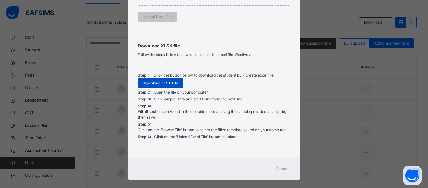
click at [166, 85] on span "Download XLSX File" at bounding box center [161, 83] width 36 height 6
click at [282, 171] on span "Cancel" at bounding box center [282, 169] width 13 height 6
click at [282, 171] on td "[PERSON_NAME] RCSNP/21/00014" at bounding box center [234, 173] width 244 height 21
